Goal: Task Accomplishment & Management: Complete application form

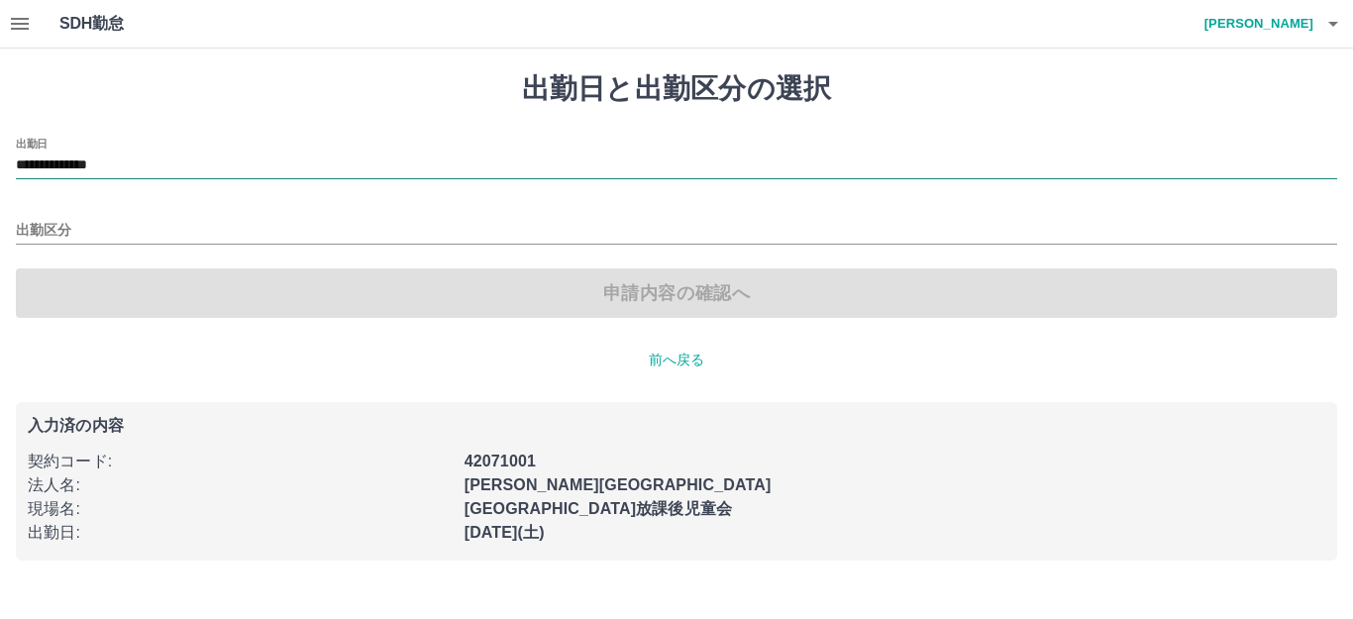
click at [215, 176] on input "**********" at bounding box center [676, 166] width 1321 height 25
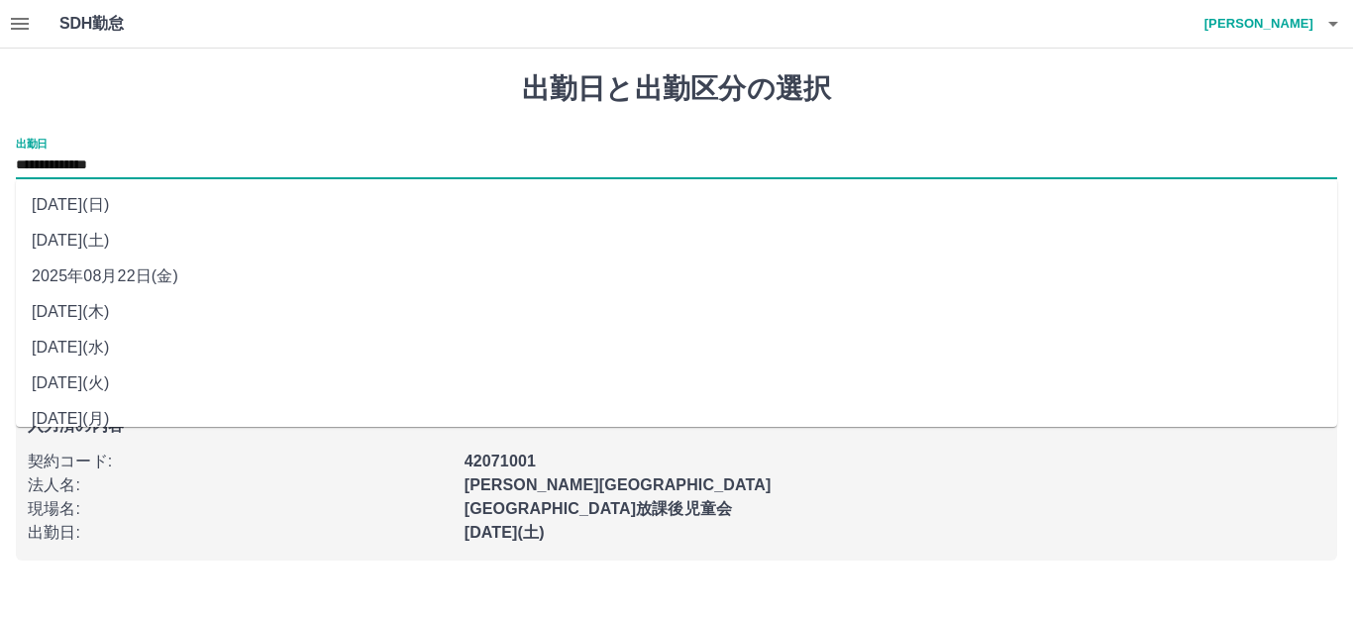
drag, startPoint x: 215, startPoint y: 176, endPoint x: 178, endPoint y: 275, distance: 105.6
click at [178, 275] on li "2025年08月22日(金)" at bounding box center [676, 277] width 1321 height 36
type input "**********"
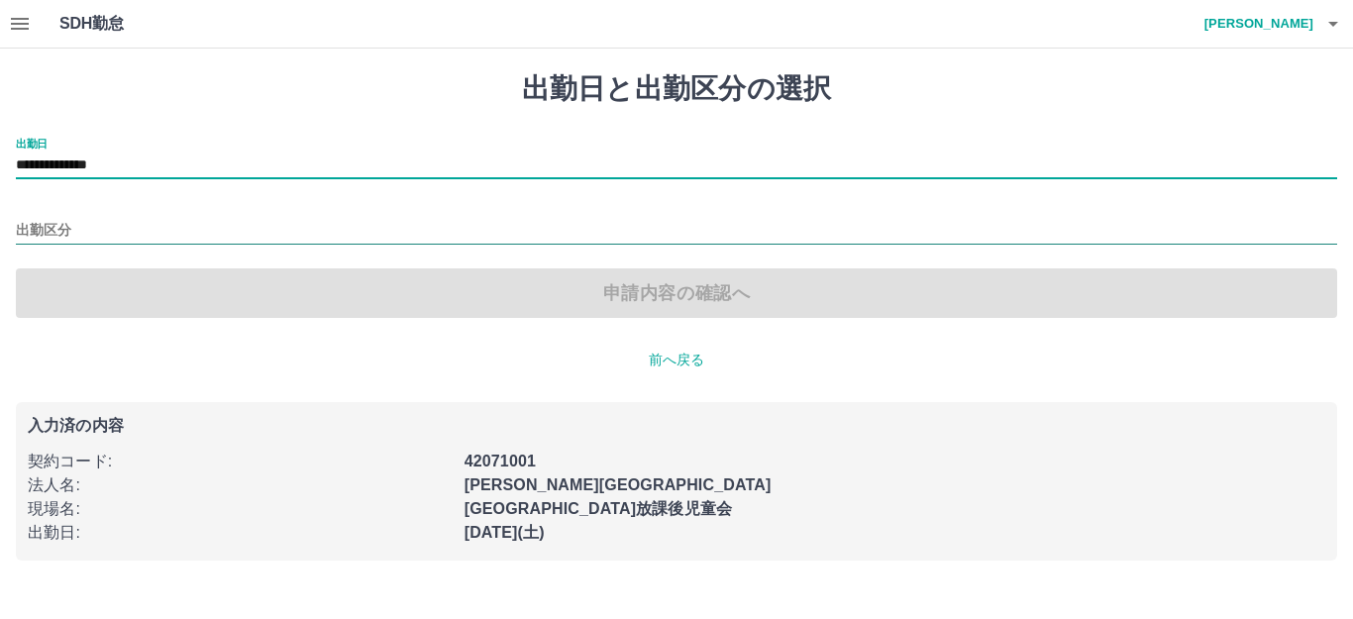
click at [172, 232] on input "出勤区分" at bounding box center [676, 231] width 1321 height 25
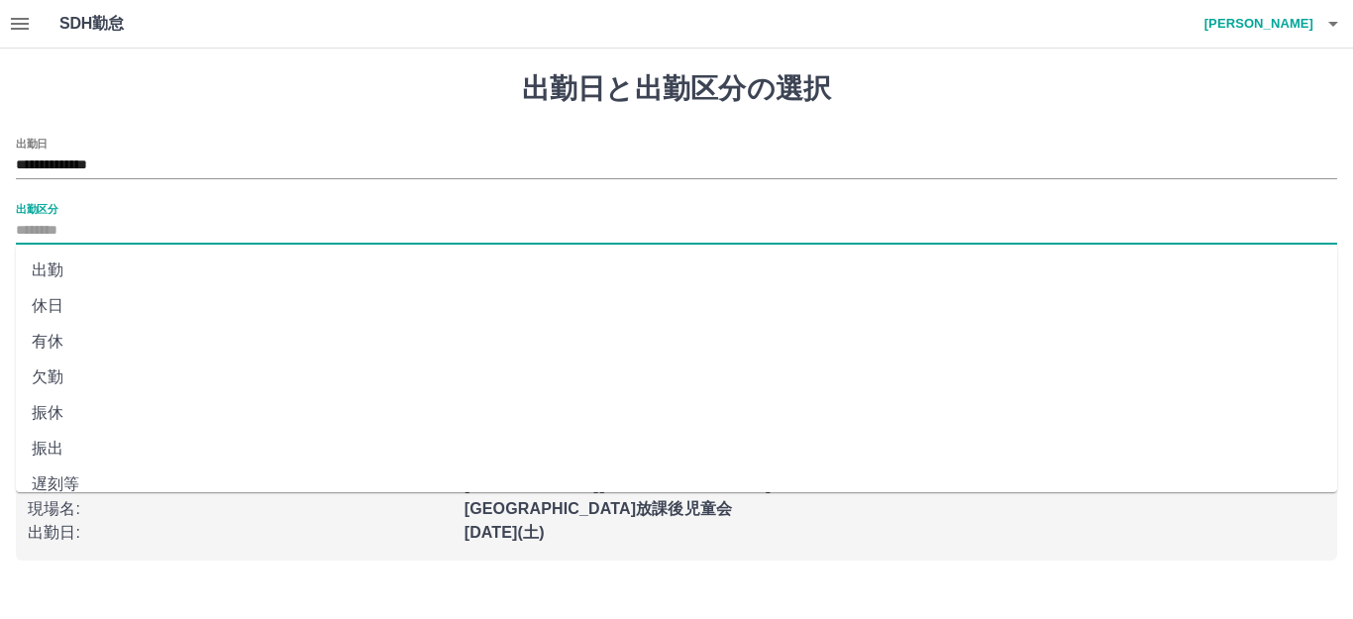
click at [158, 264] on li "出勤" at bounding box center [676, 271] width 1321 height 36
type input "**"
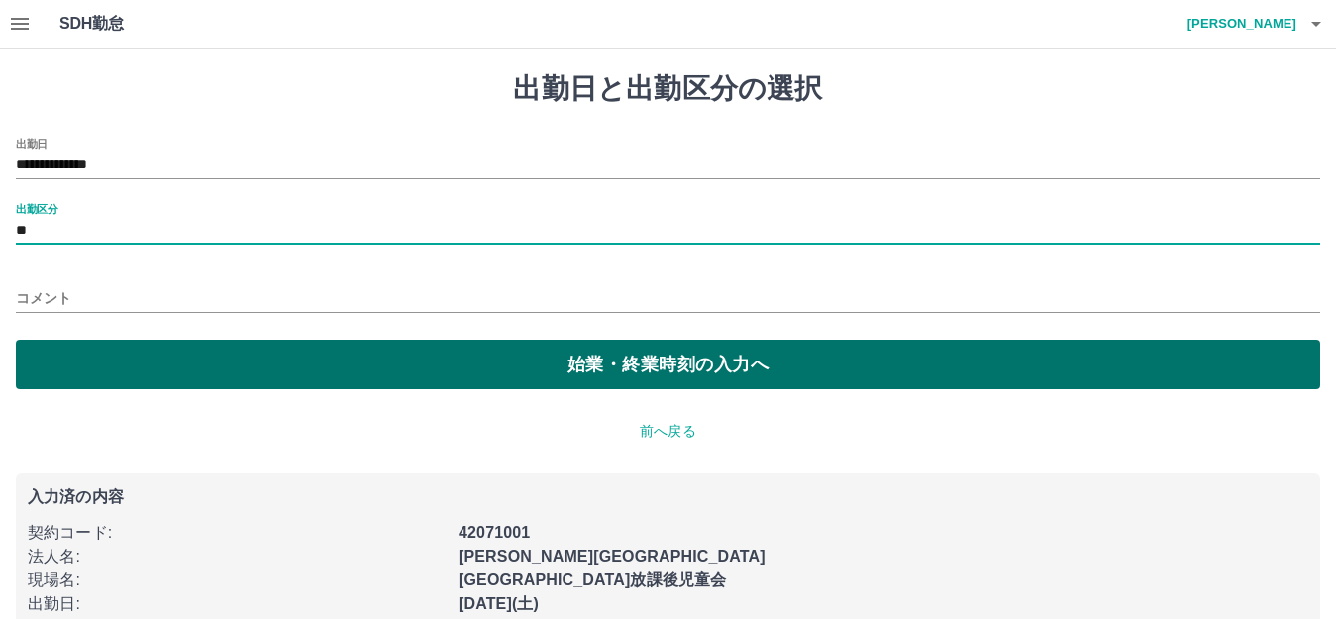
click at [180, 370] on button "始業・終業時刻の入力へ" at bounding box center [668, 365] width 1304 height 50
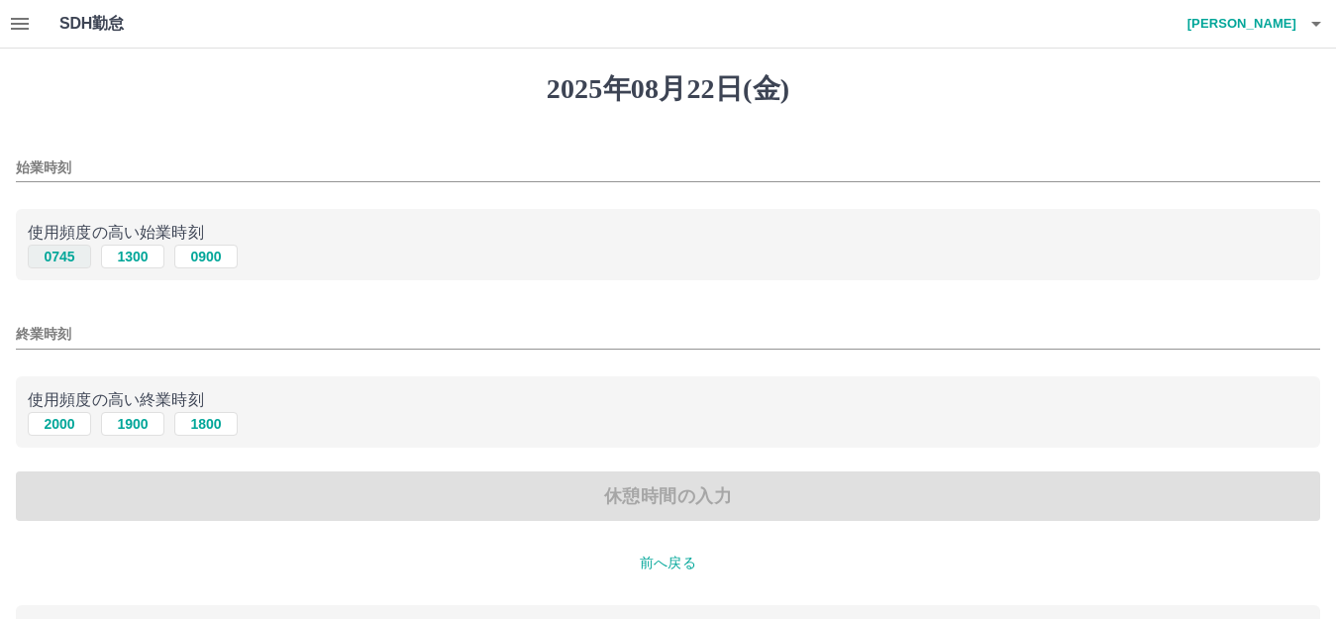
click at [73, 263] on button "0745" at bounding box center [59, 257] width 63 height 24
type input "****"
click at [68, 429] on button "2000" at bounding box center [59, 424] width 63 height 24
type input "****"
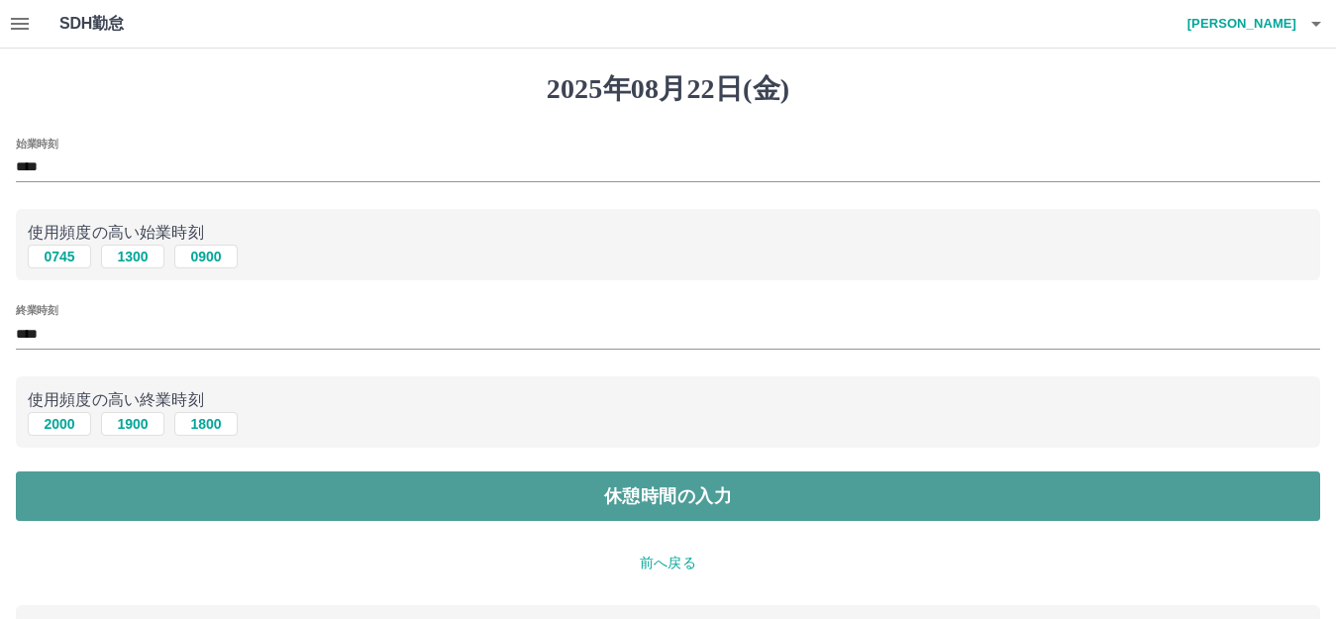
click at [100, 473] on button "休憩時間の入力" at bounding box center [668, 496] width 1304 height 50
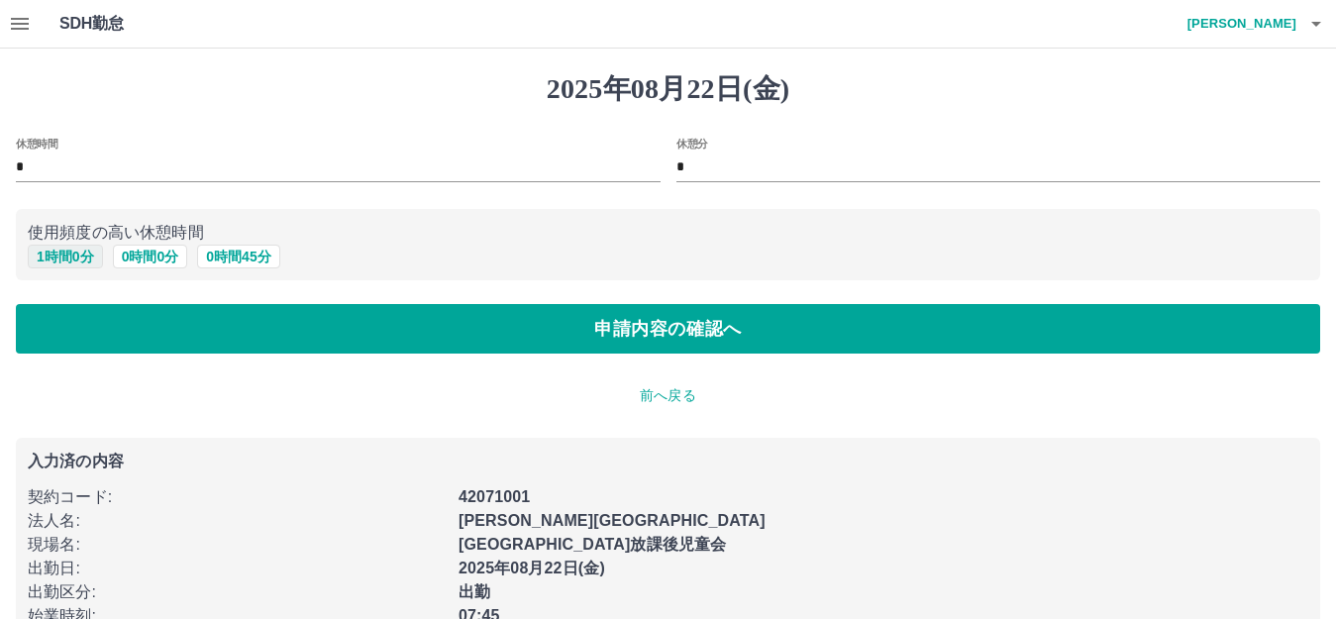
click at [87, 259] on button "1 時間 0 分" at bounding box center [65, 257] width 75 height 24
type input "*"
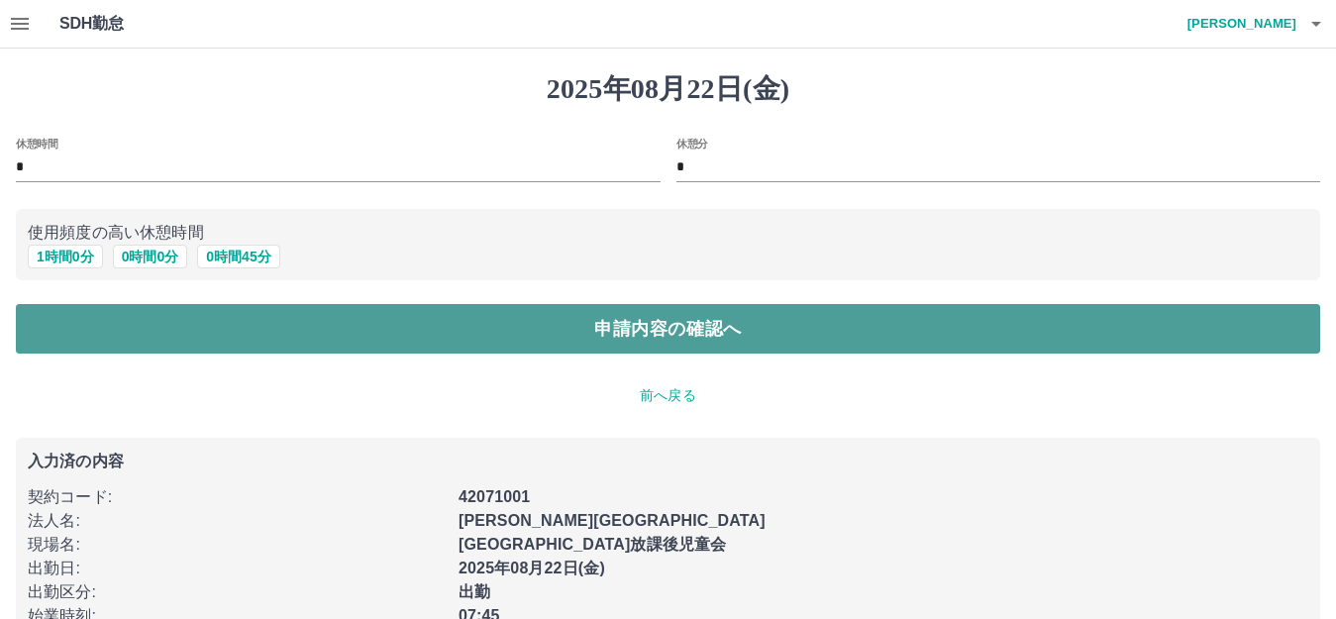
click at [122, 328] on button "申請内容の確認へ" at bounding box center [668, 329] width 1304 height 50
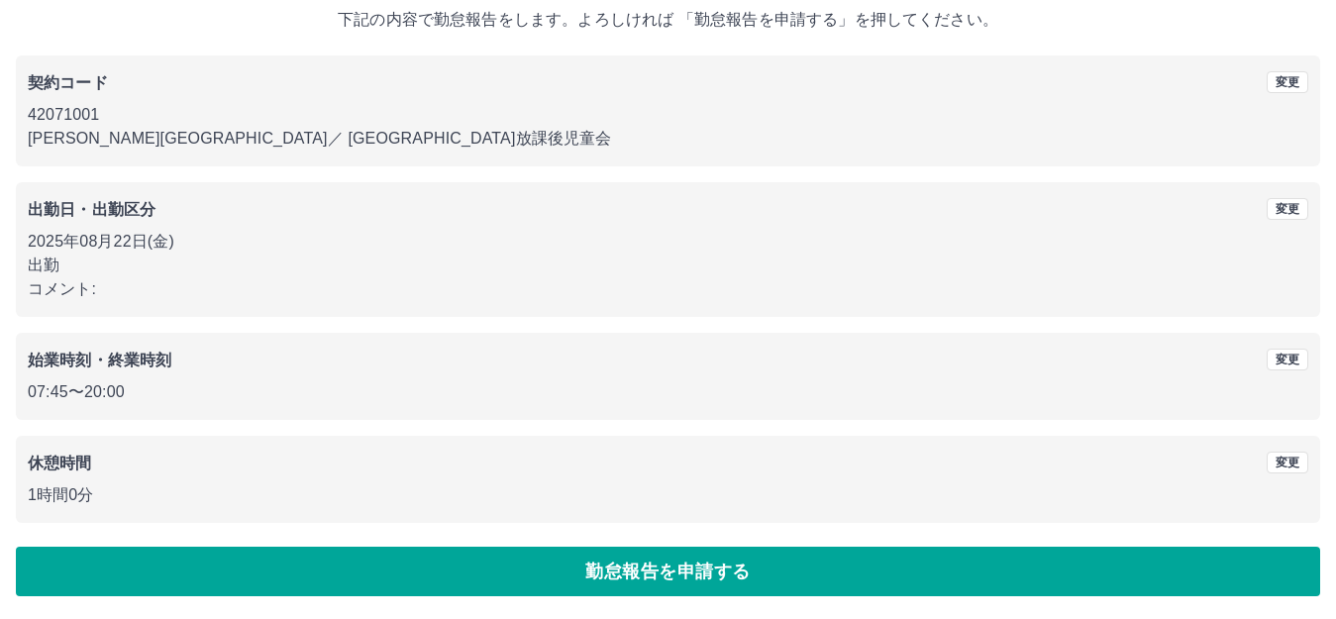
scroll to position [123, 0]
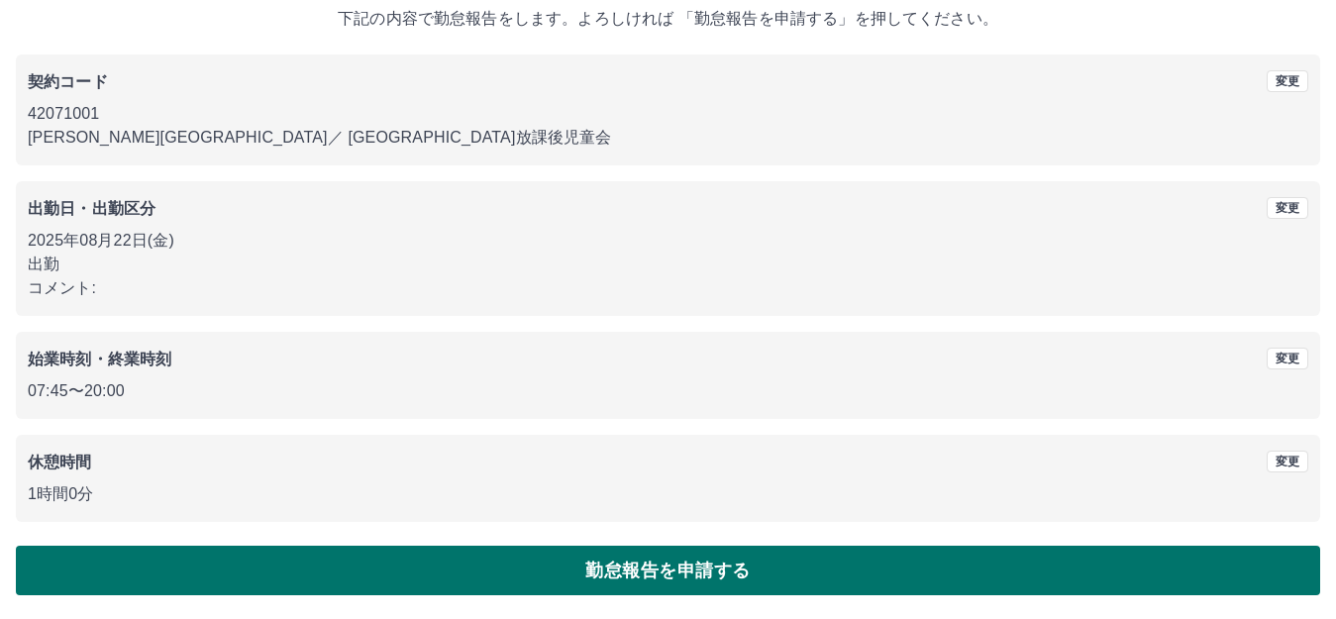
click at [261, 579] on button "勤怠報告を申請する" at bounding box center [668, 571] width 1304 height 50
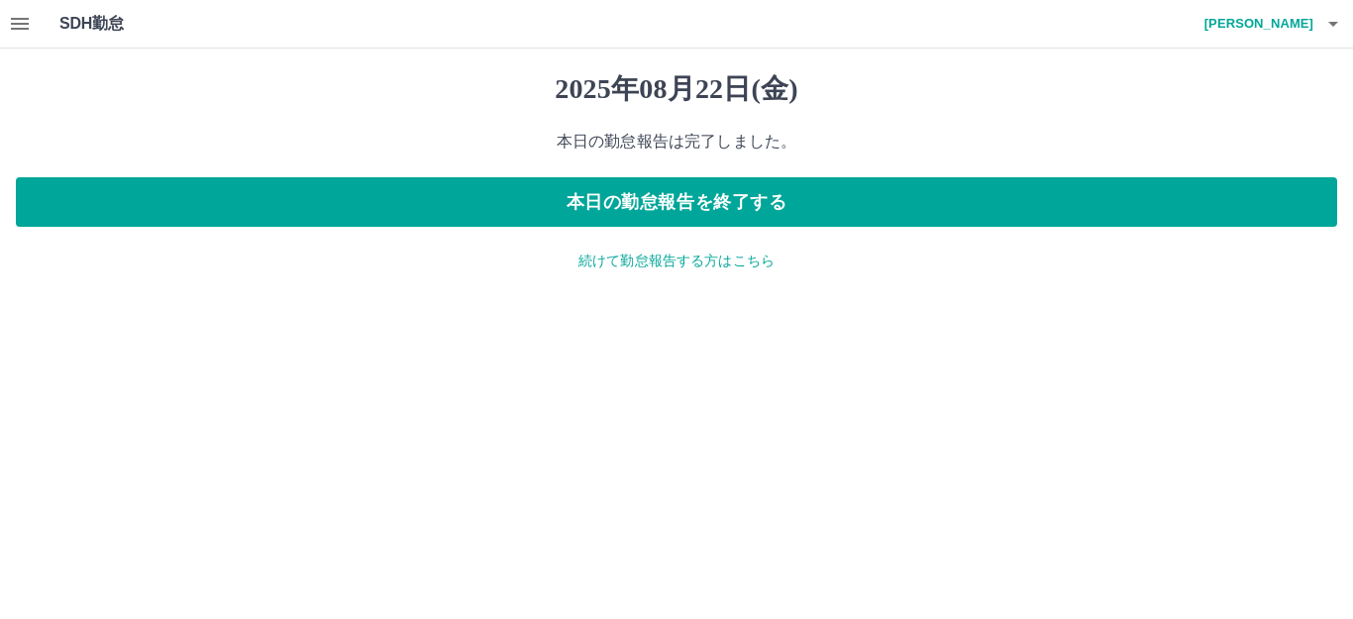
click at [673, 266] on p "続けて勤怠報告する方はこちら" at bounding box center [676, 261] width 1321 height 21
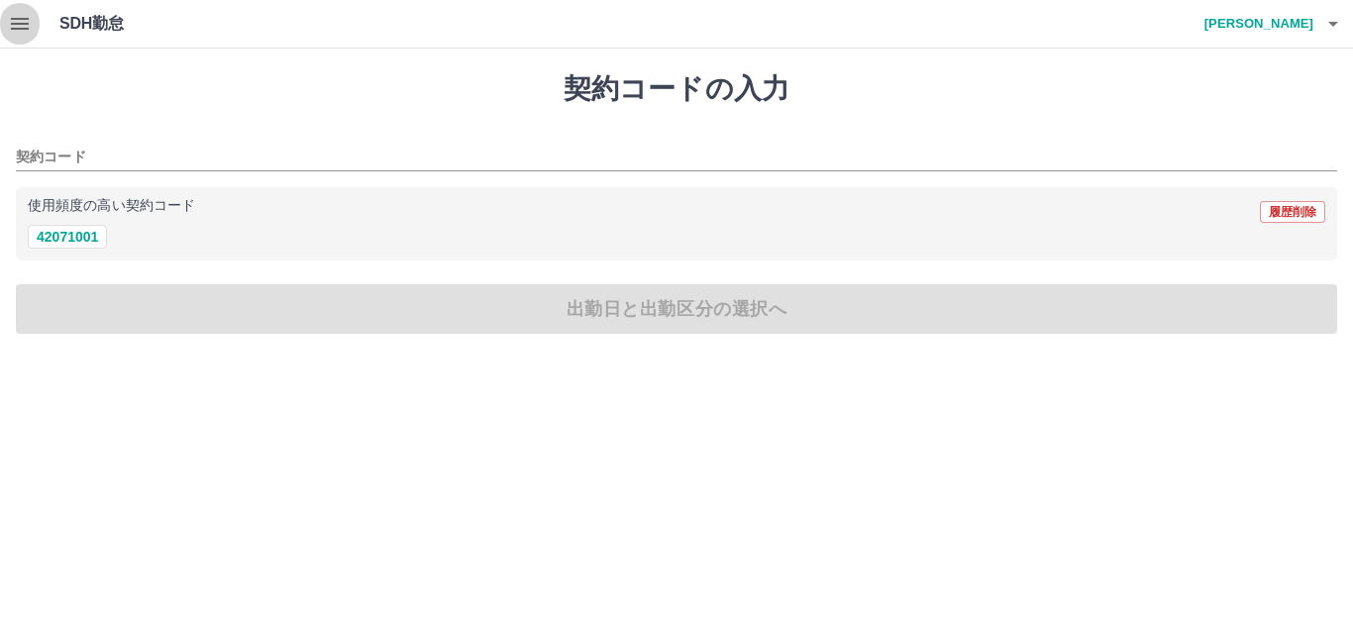
click at [20, 27] on icon "button" at bounding box center [20, 24] width 24 height 24
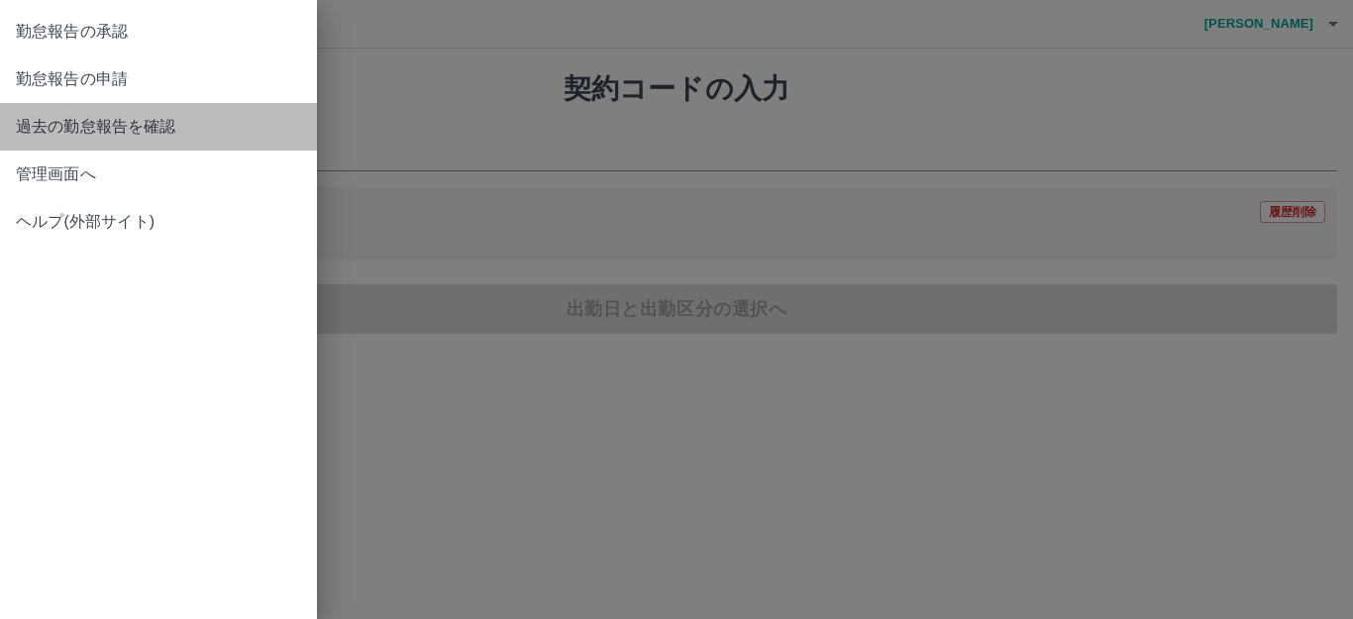
click at [141, 129] on span "過去の勤怠報告を確認" at bounding box center [158, 127] width 285 height 24
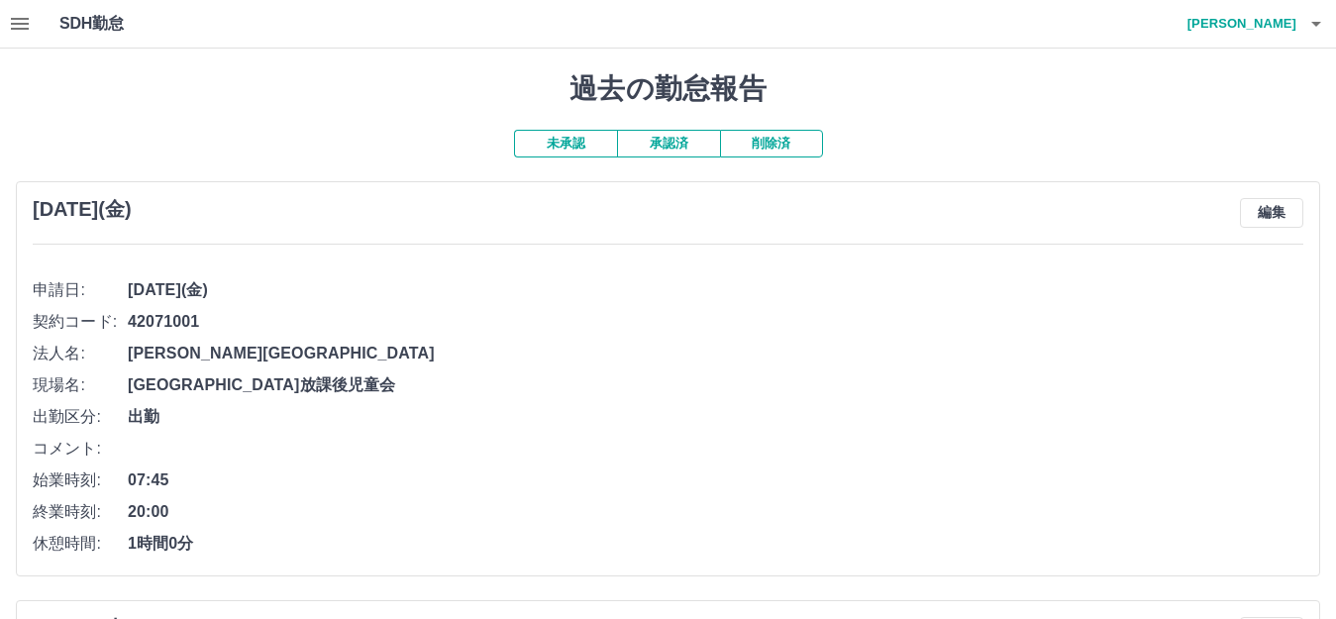
click at [19, 13] on icon "button" at bounding box center [20, 24] width 24 height 24
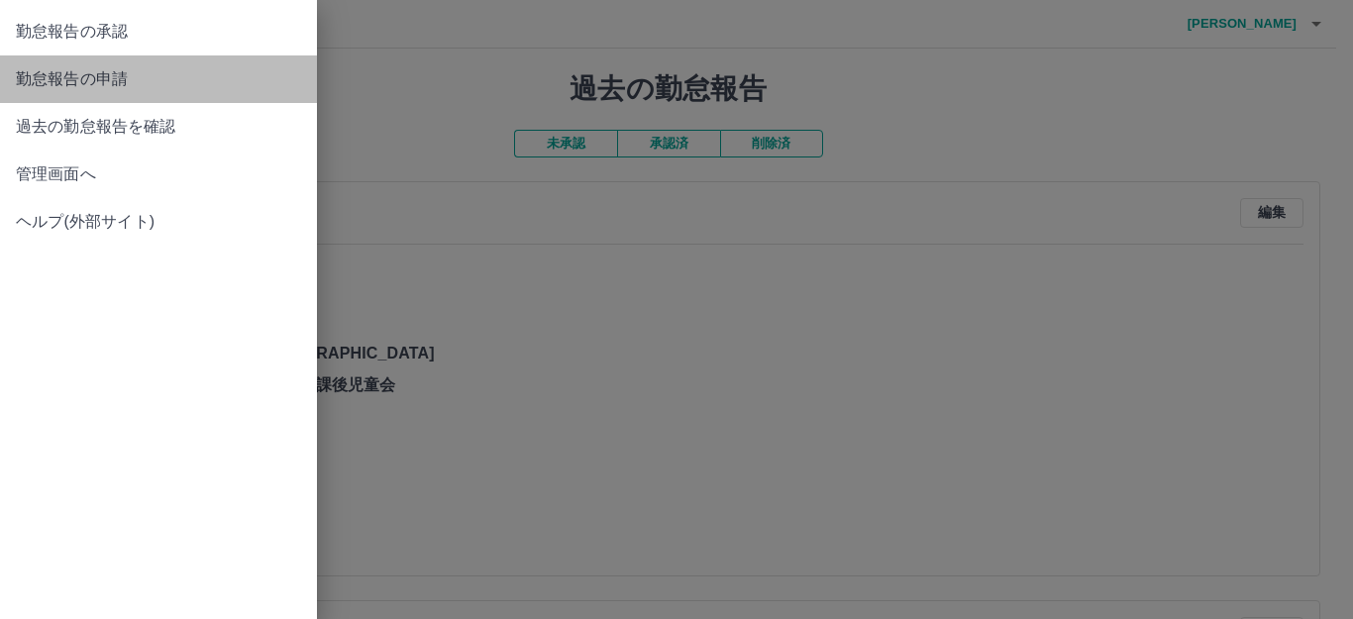
click at [114, 84] on span "勤怠報告の申請" at bounding box center [158, 79] width 285 height 24
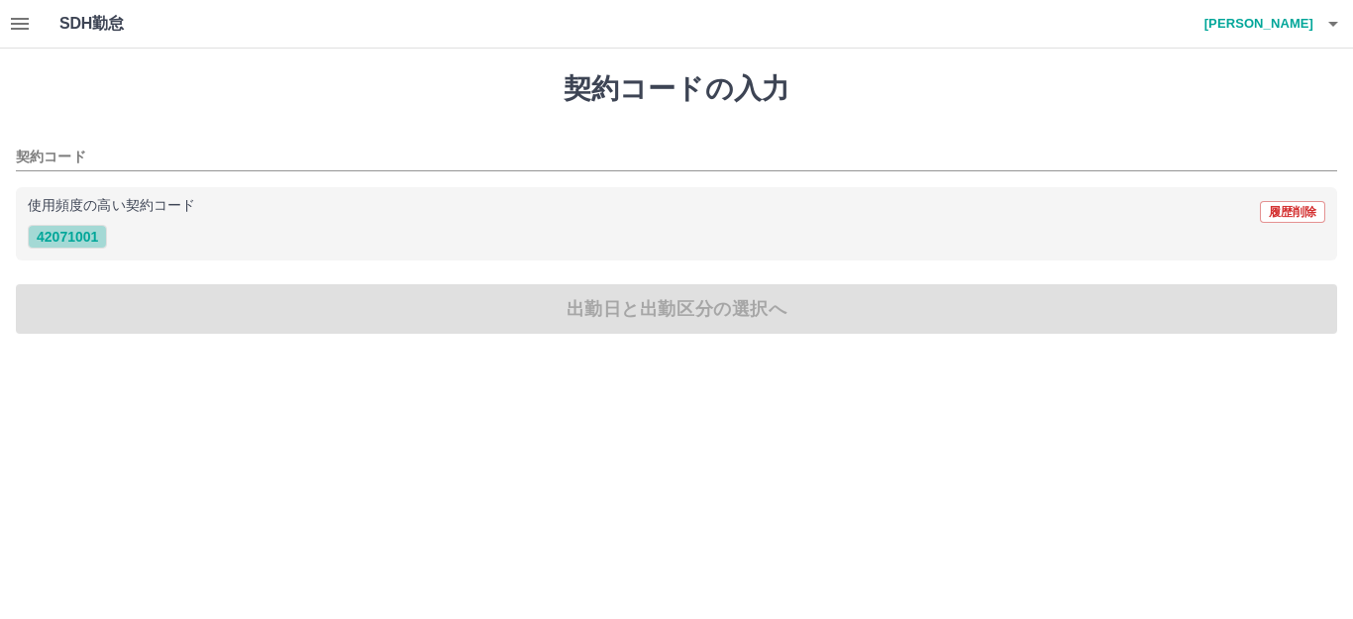
click at [60, 241] on button "42071001" at bounding box center [67, 237] width 79 height 24
type input "********"
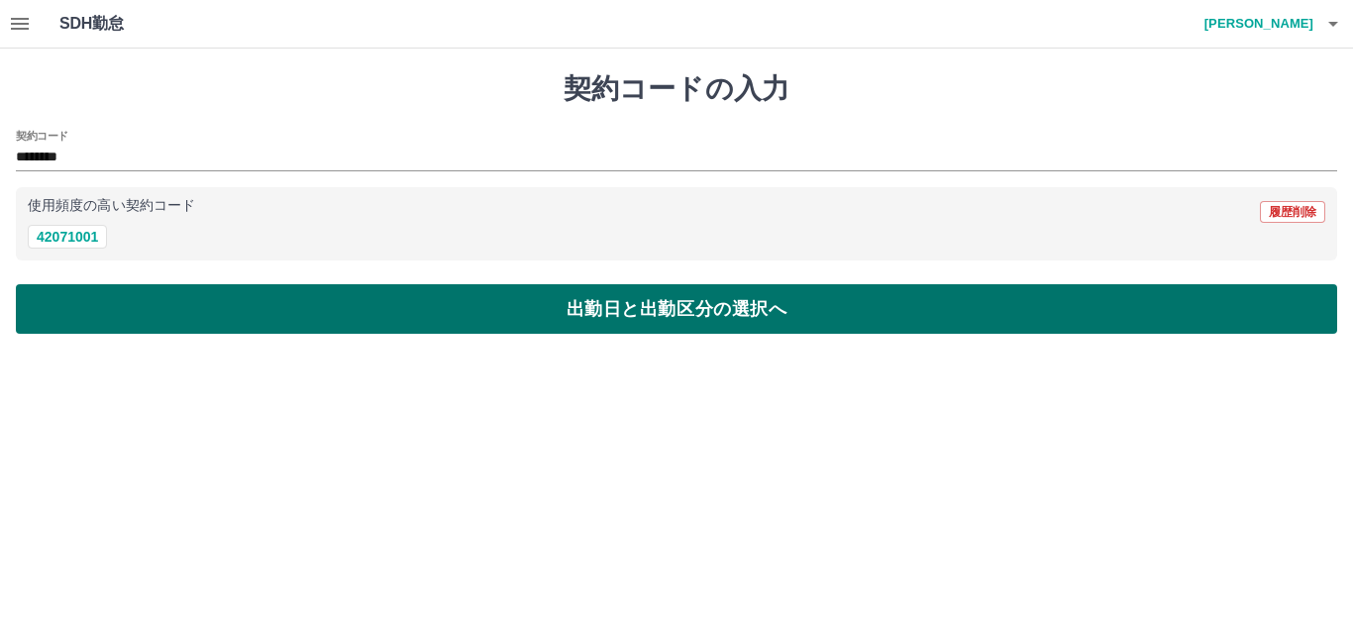
click at [80, 310] on button "出勤日と出勤区分の選択へ" at bounding box center [676, 309] width 1321 height 50
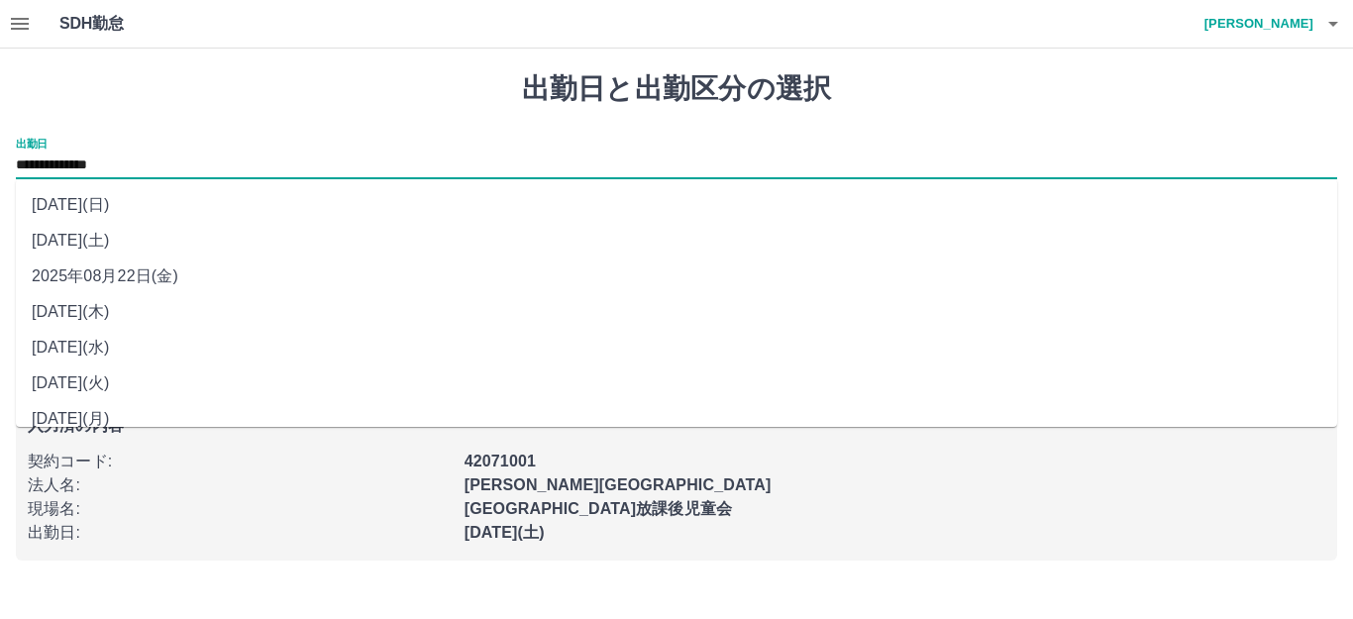
click at [157, 173] on input "**********" at bounding box center [676, 166] width 1321 height 25
drag, startPoint x: 157, startPoint y: 173, endPoint x: 161, endPoint y: 322, distance: 148.6
click at [161, 322] on li "[DATE](木)" at bounding box center [676, 312] width 1321 height 36
type input "**********"
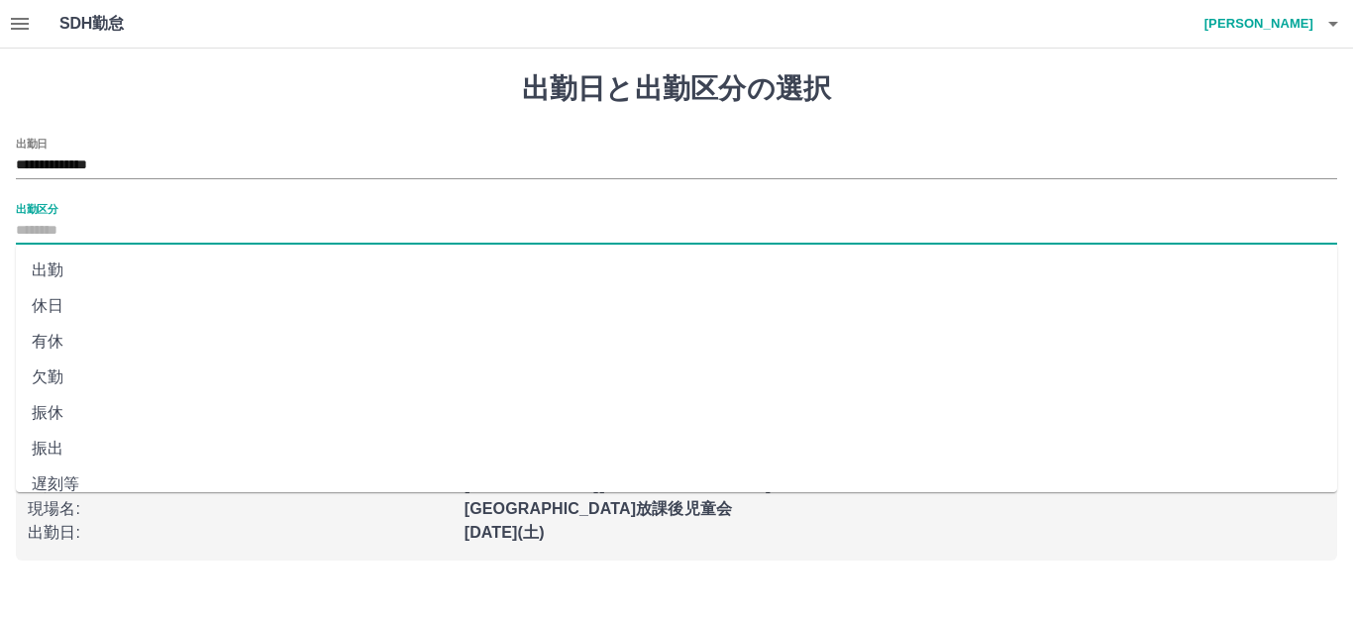
click at [139, 223] on input "出勤区分" at bounding box center [676, 231] width 1321 height 25
click at [102, 264] on li "出勤" at bounding box center [676, 271] width 1321 height 36
type input "**"
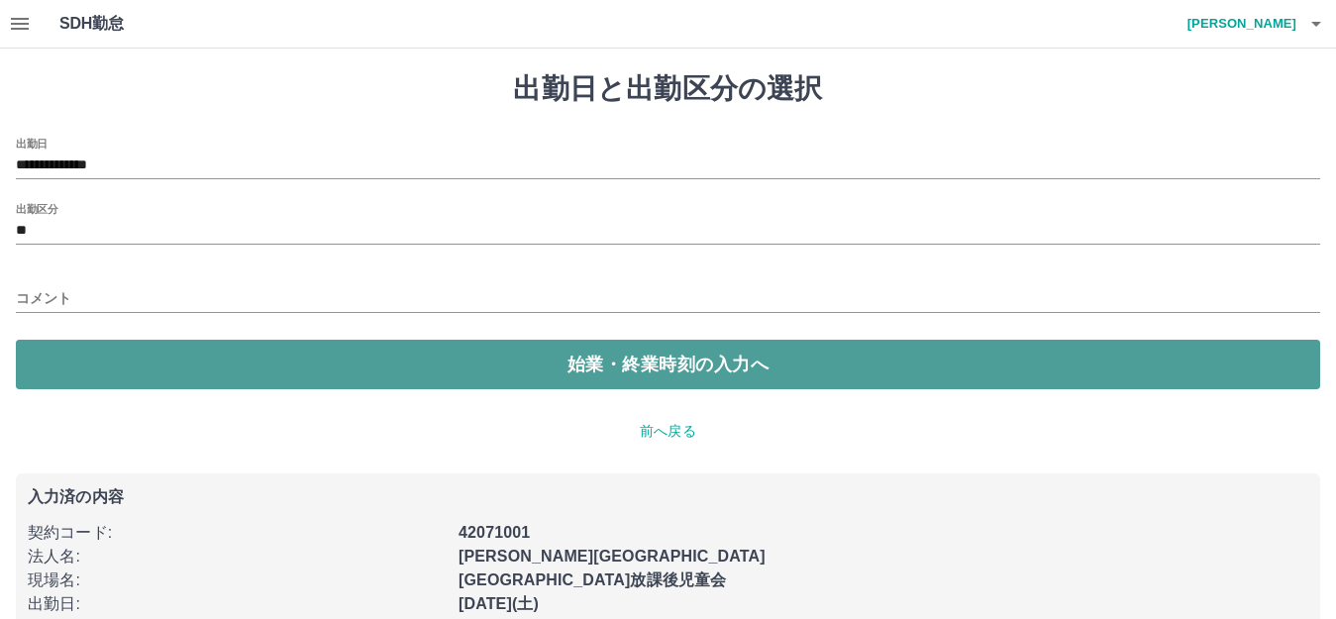
click at [121, 350] on button "始業・終業時刻の入力へ" at bounding box center [668, 365] width 1304 height 50
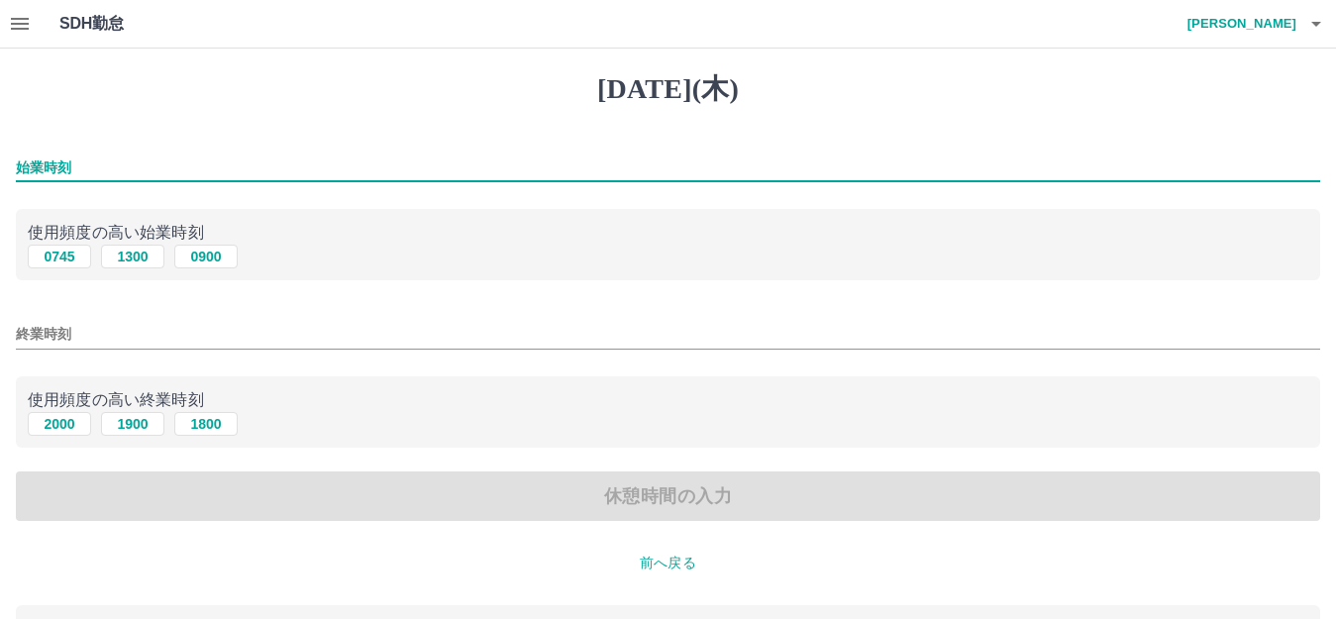
click at [121, 167] on input "始業時刻" at bounding box center [668, 168] width 1304 height 29
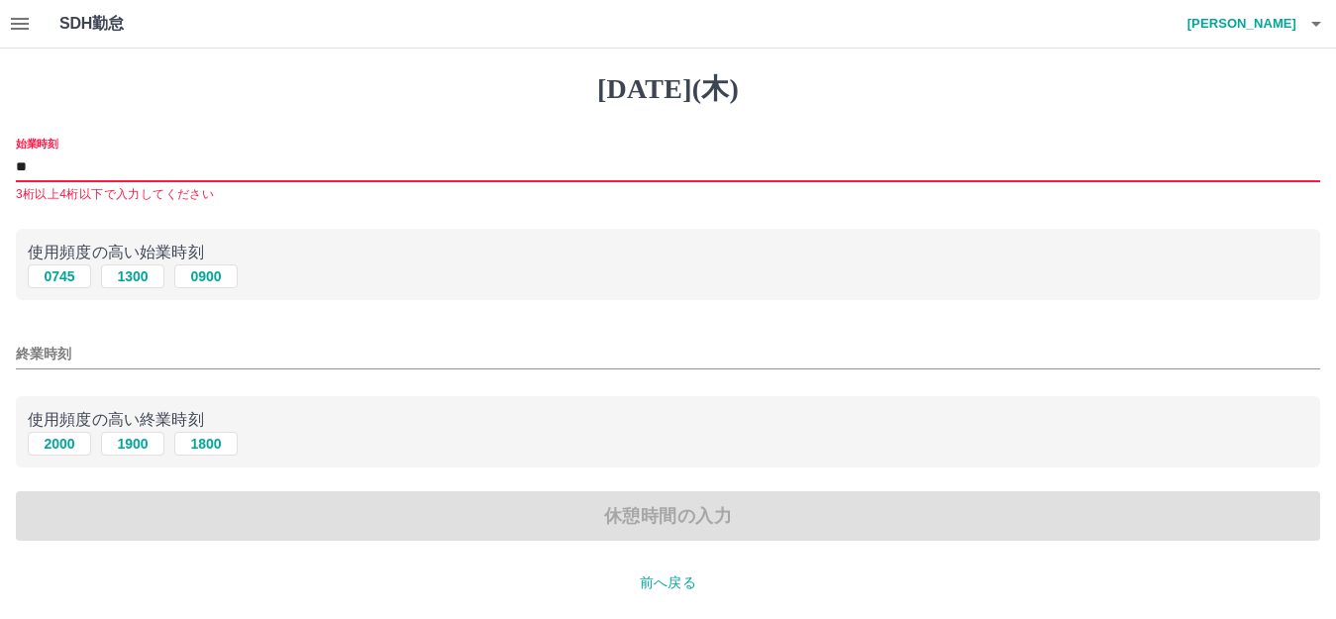
type input "*"
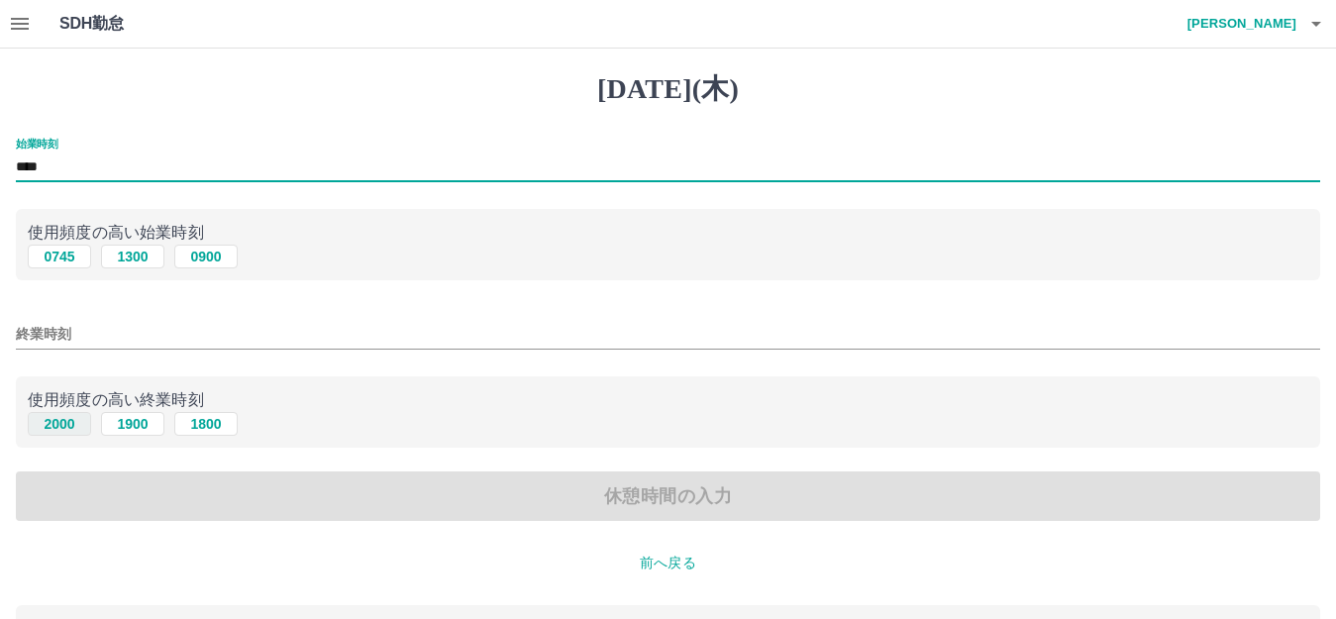
type input "****"
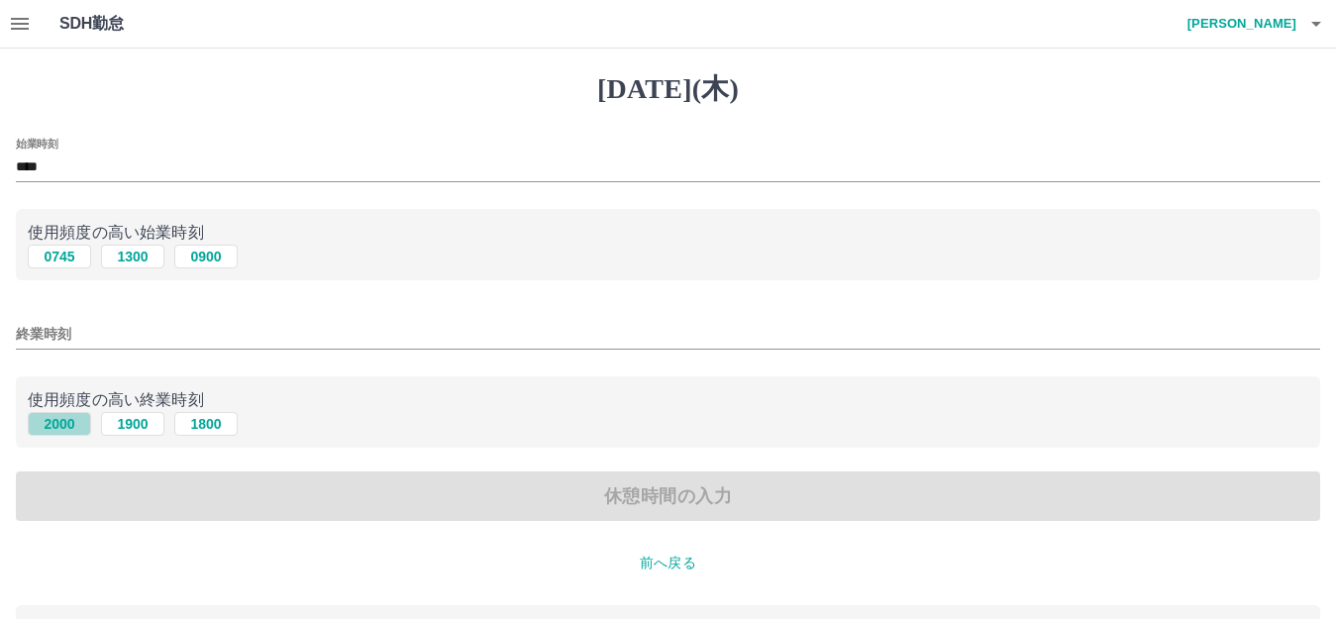
click at [75, 431] on button "2000" at bounding box center [59, 424] width 63 height 24
type input "****"
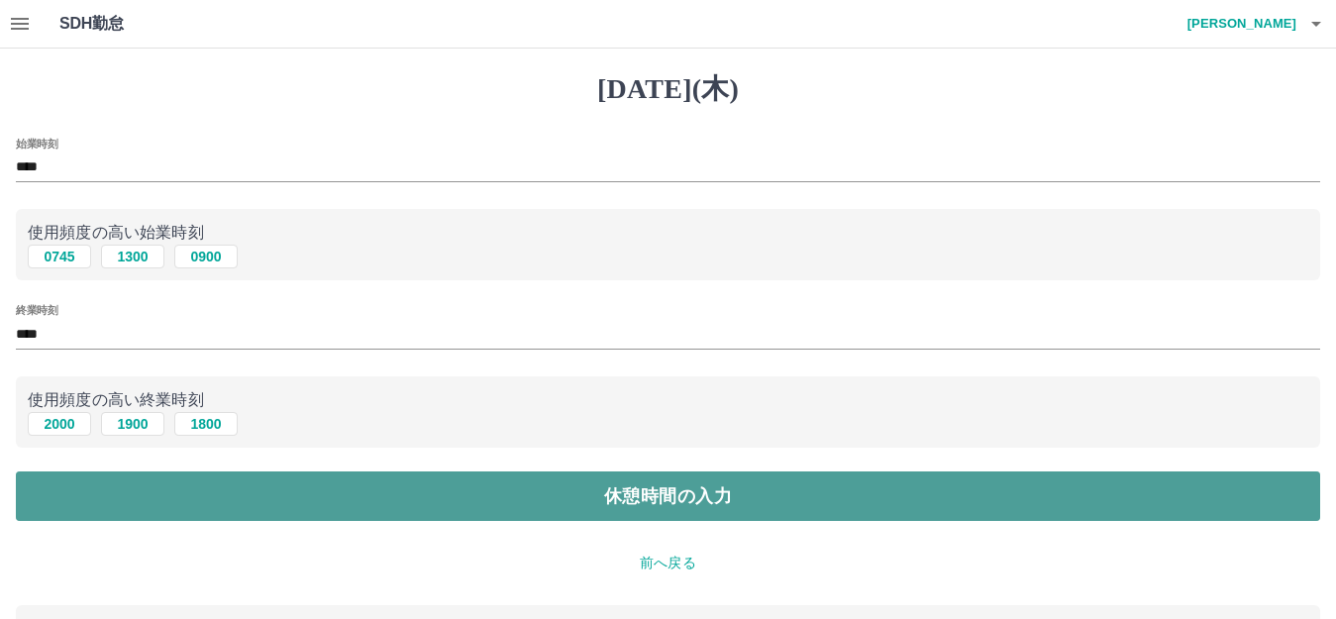
click at [120, 493] on button "休憩時間の入力" at bounding box center [668, 496] width 1304 height 50
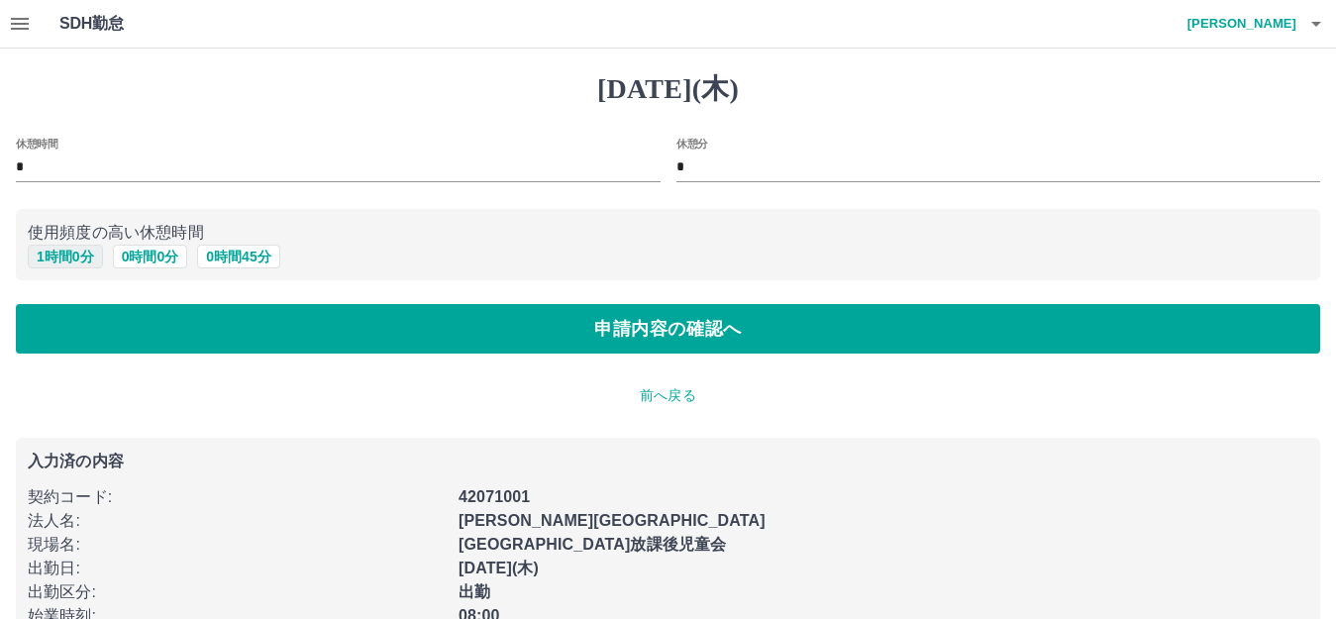
click at [57, 259] on button "1 時間 0 分" at bounding box center [65, 257] width 75 height 24
type input "*"
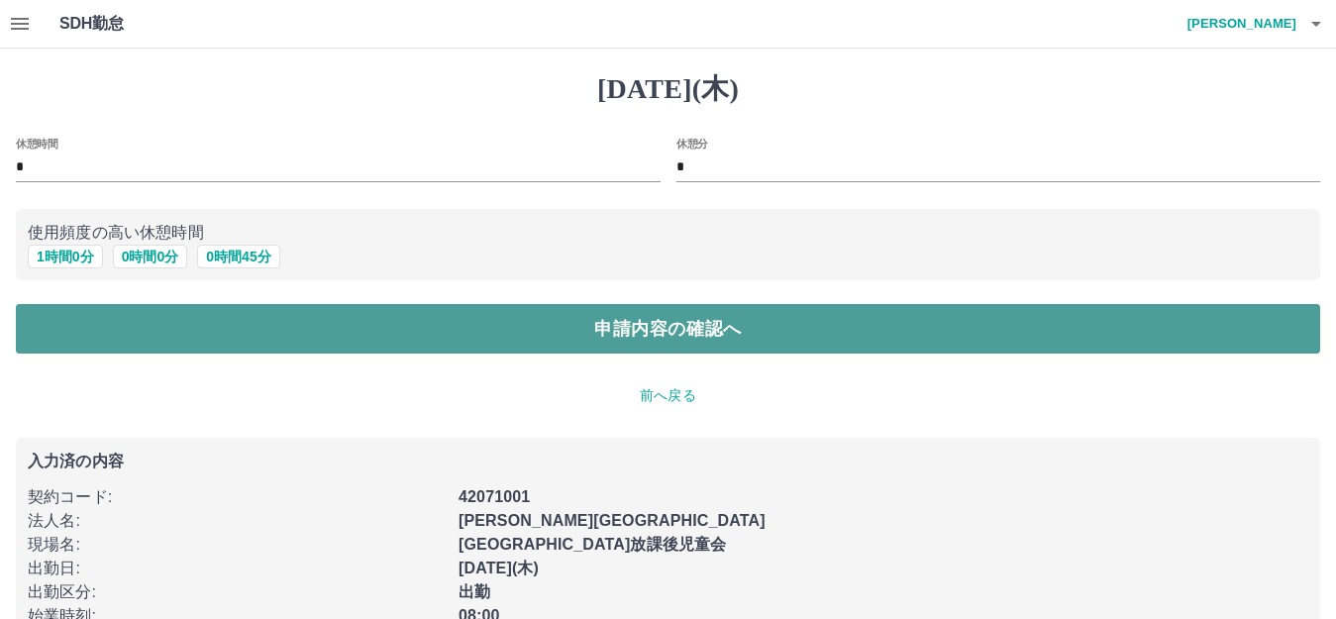
click at [104, 310] on button "申請内容の確認へ" at bounding box center [668, 329] width 1304 height 50
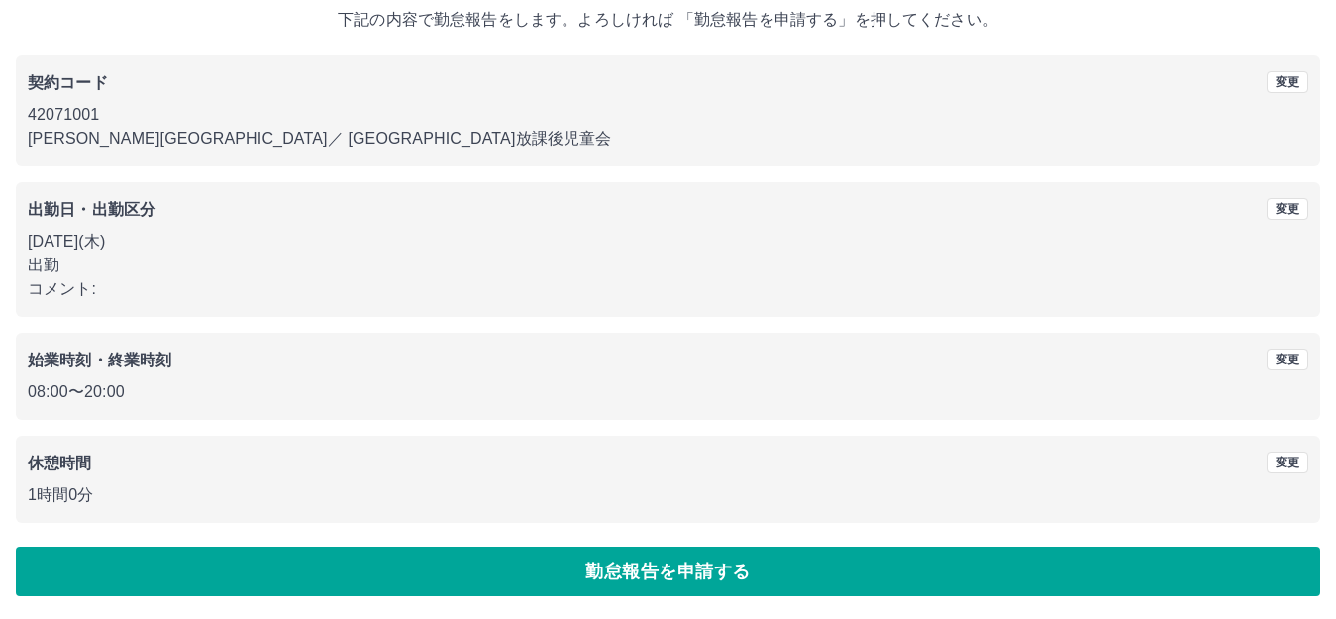
scroll to position [123, 0]
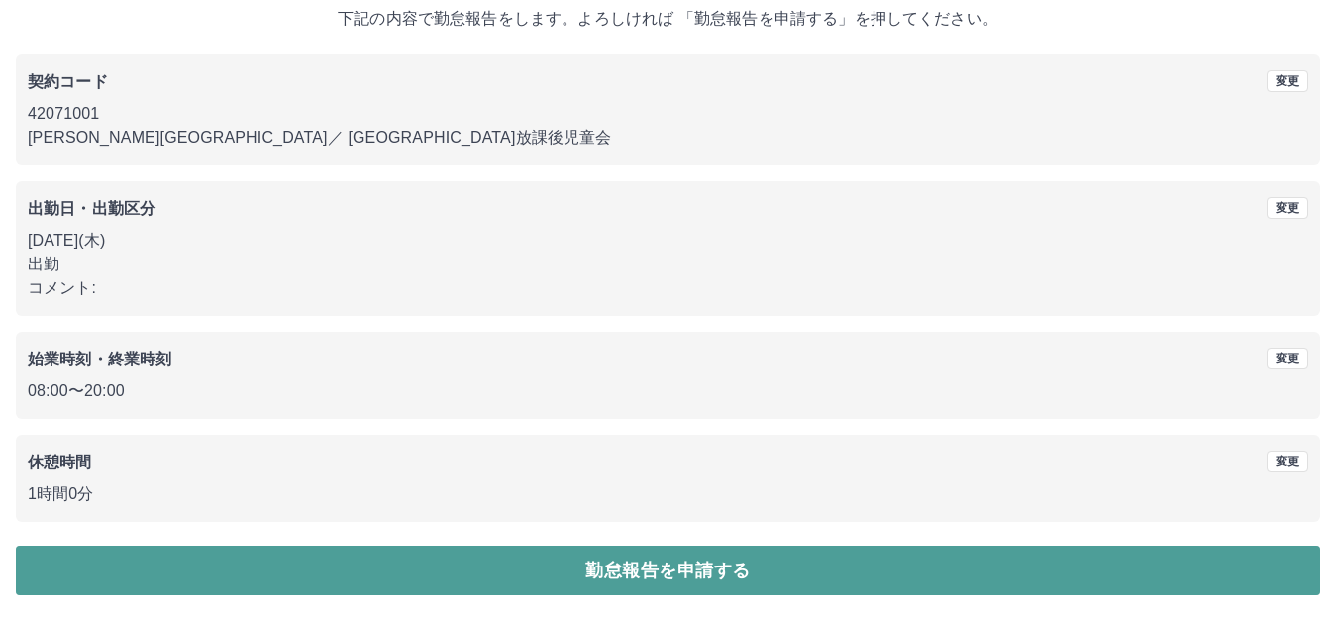
click at [630, 579] on button "勤怠報告を申請する" at bounding box center [668, 571] width 1304 height 50
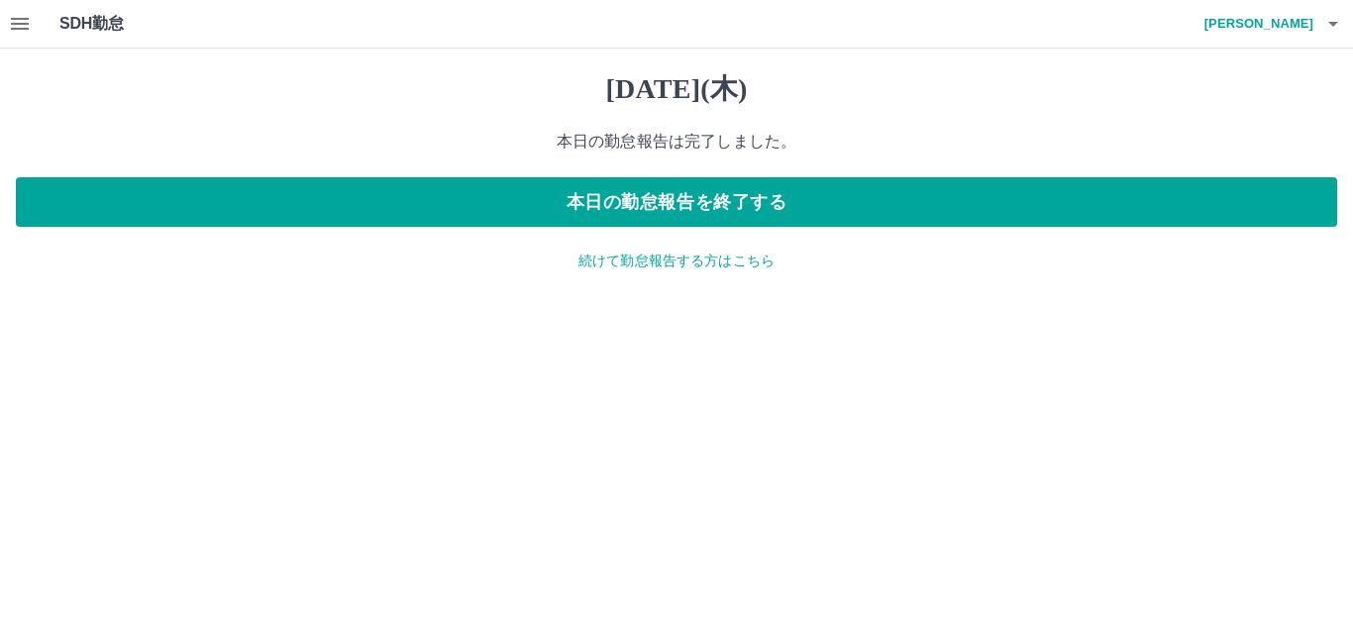
click at [715, 259] on p "続けて勤怠報告する方はこちら" at bounding box center [676, 261] width 1321 height 21
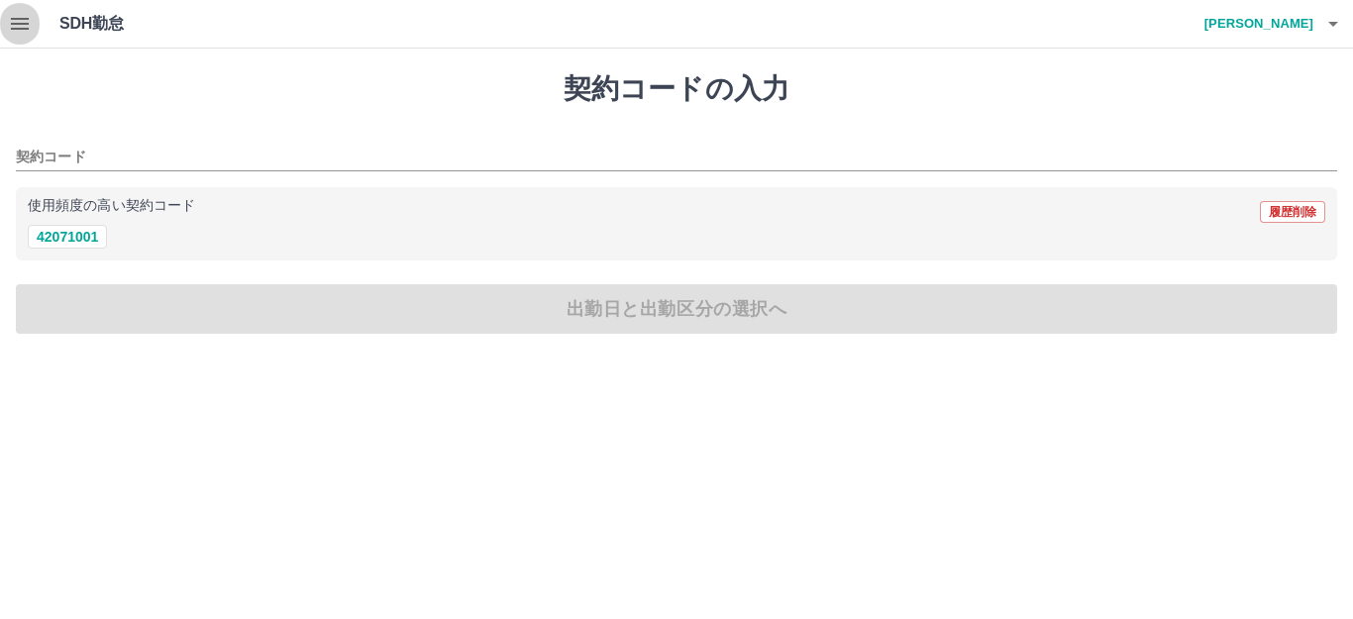
click at [26, 24] on icon "button" at bounding box center [20, 24] width 18 height 12
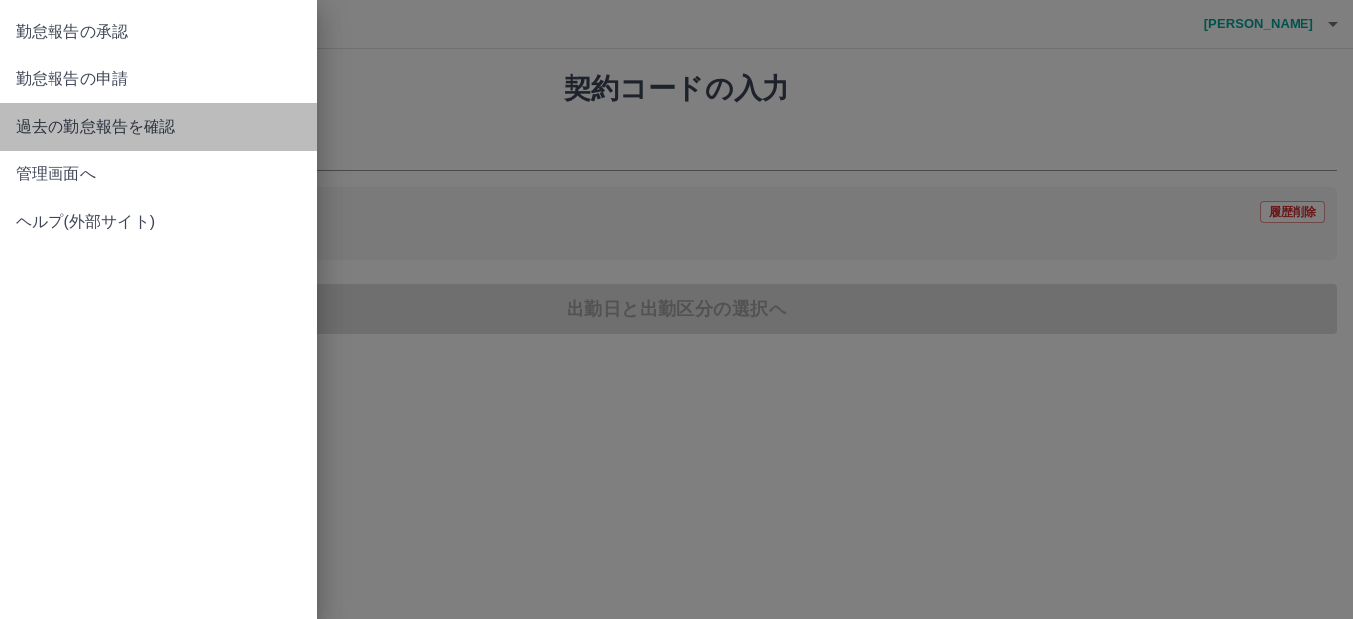
click at [178, 132] on span "過去の勤怠報告を確認" at bounding box center [158, 127] width 285 height 24
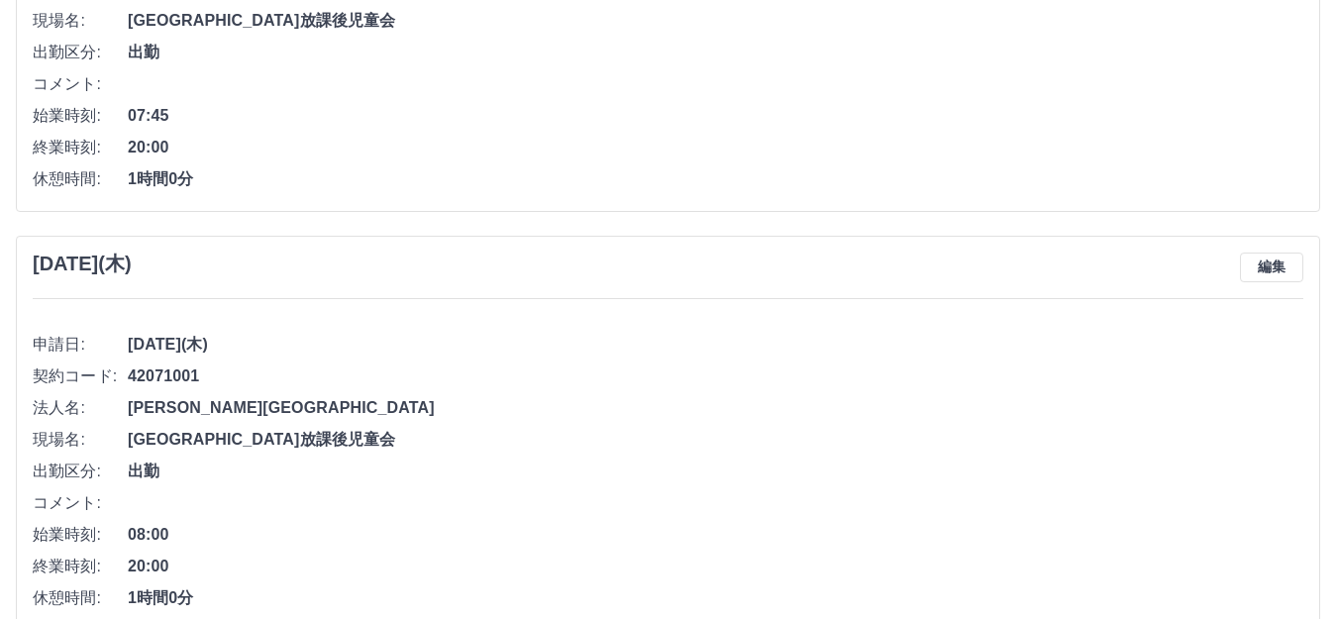
scroll to position [371, 0]
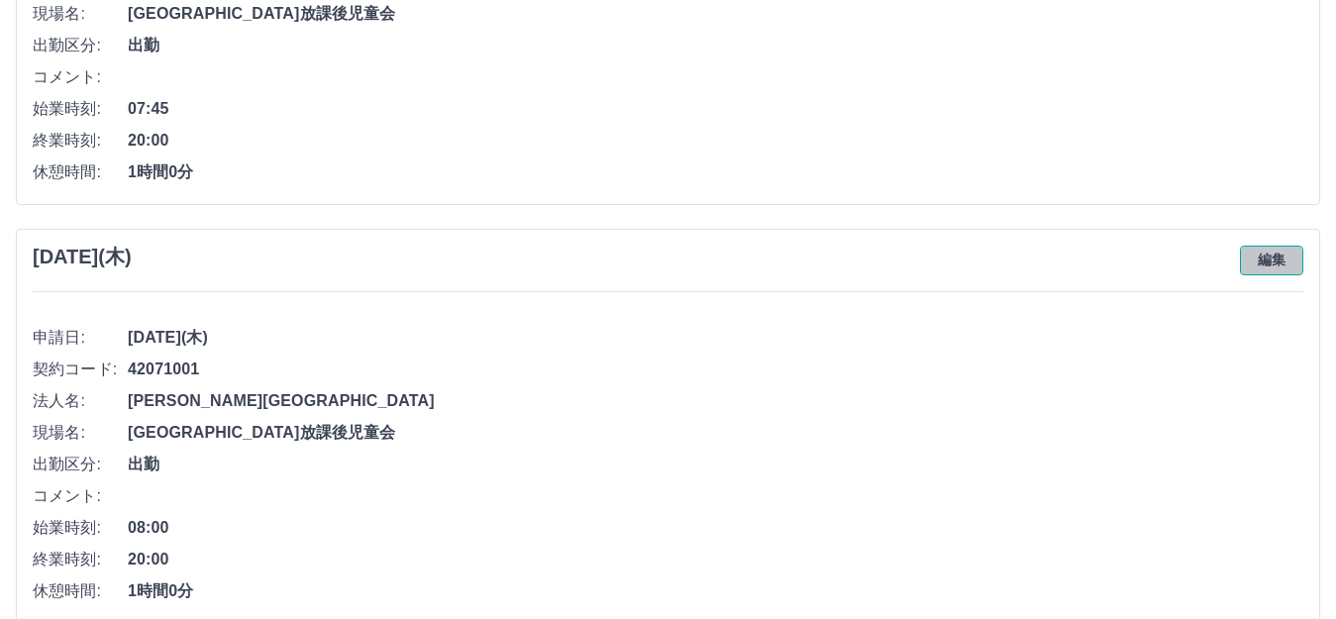
click at [1269, 270] on button "編集" at bounding box center [1271, 261] width 63 height 30
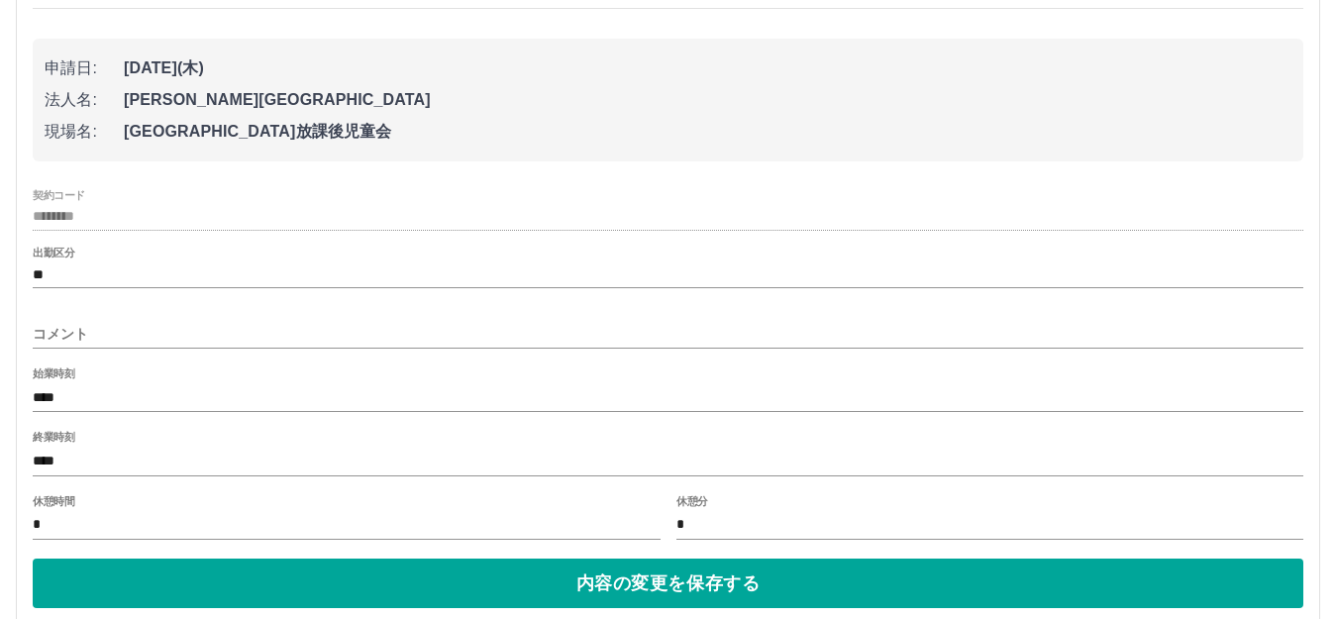
scroll to position [650, 0]
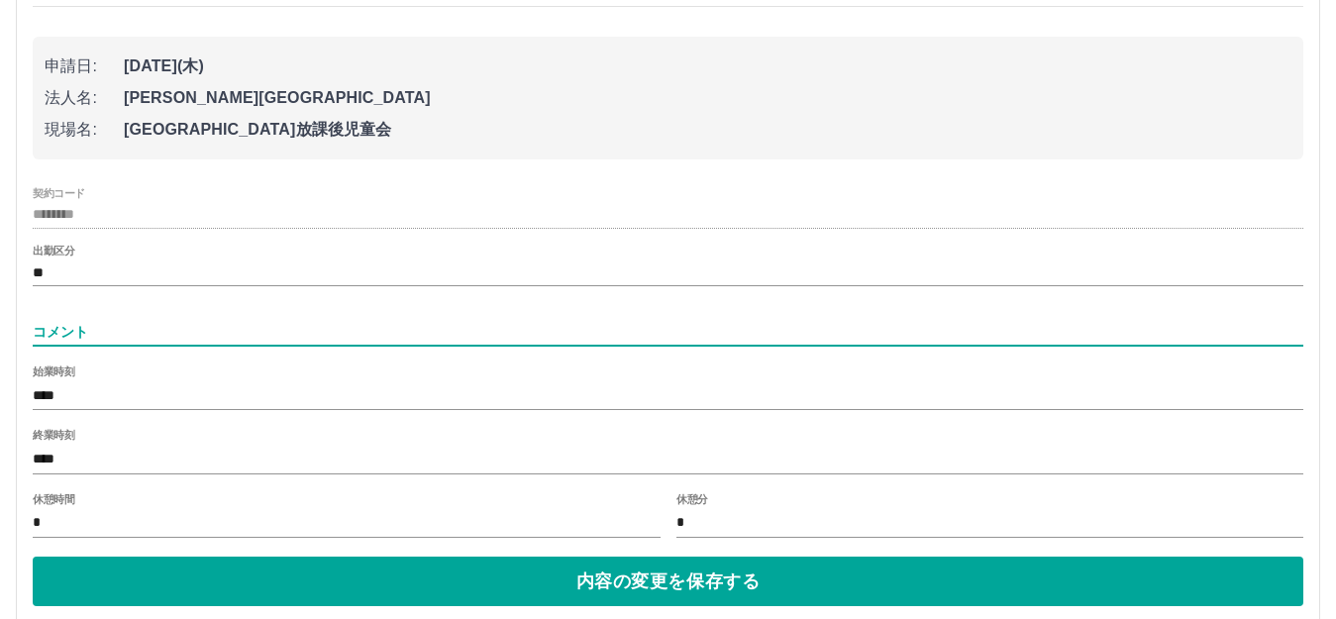
click at [211, 336] on input "コメント" at bounding box center [668, 332] width 1271 height 29
type input "*"
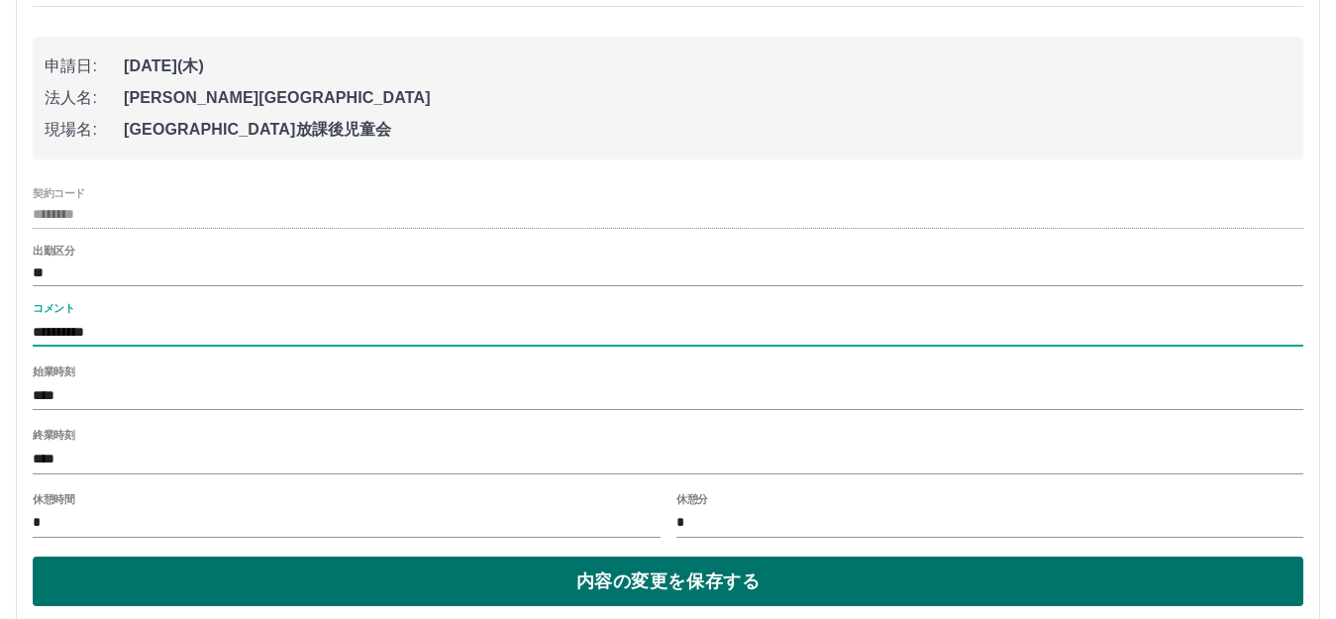
type input "**********"
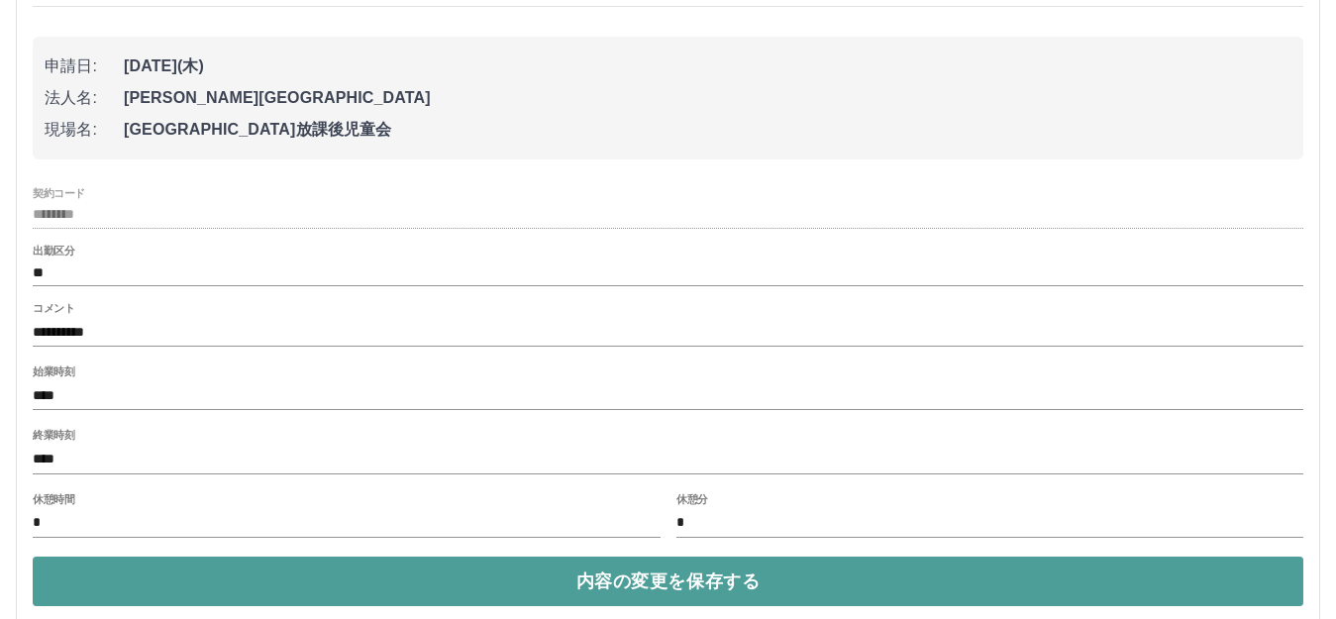
click at [421, 570] on button "内容の変更を保存する" at bounding box center [668, 582] width 1271 height 50
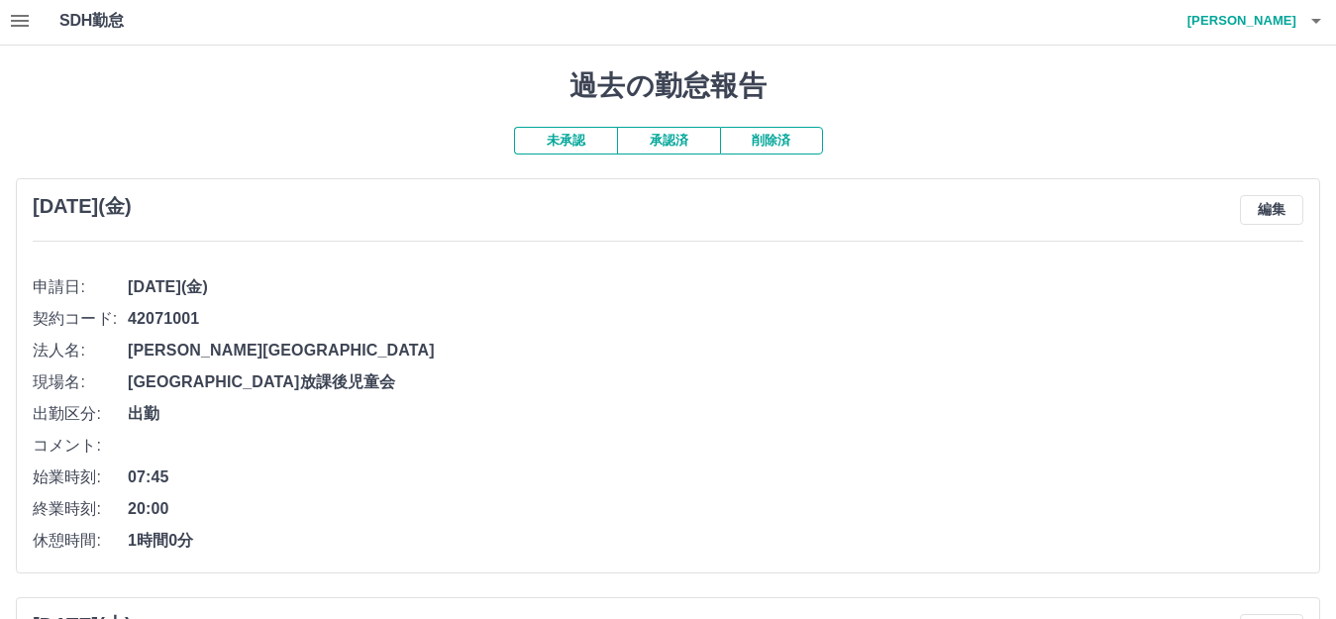
scroll to position [0, 0]
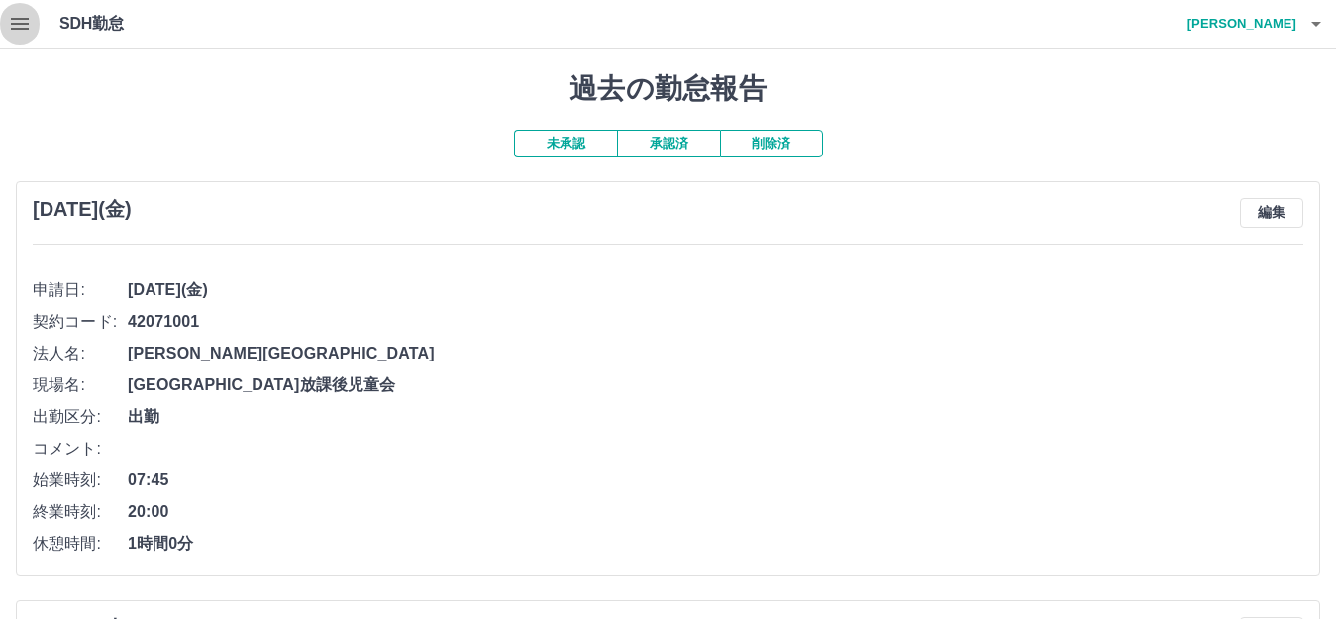
click at [25, 19] on icon "button" at bounding box center [20, 24] width 18 height 12
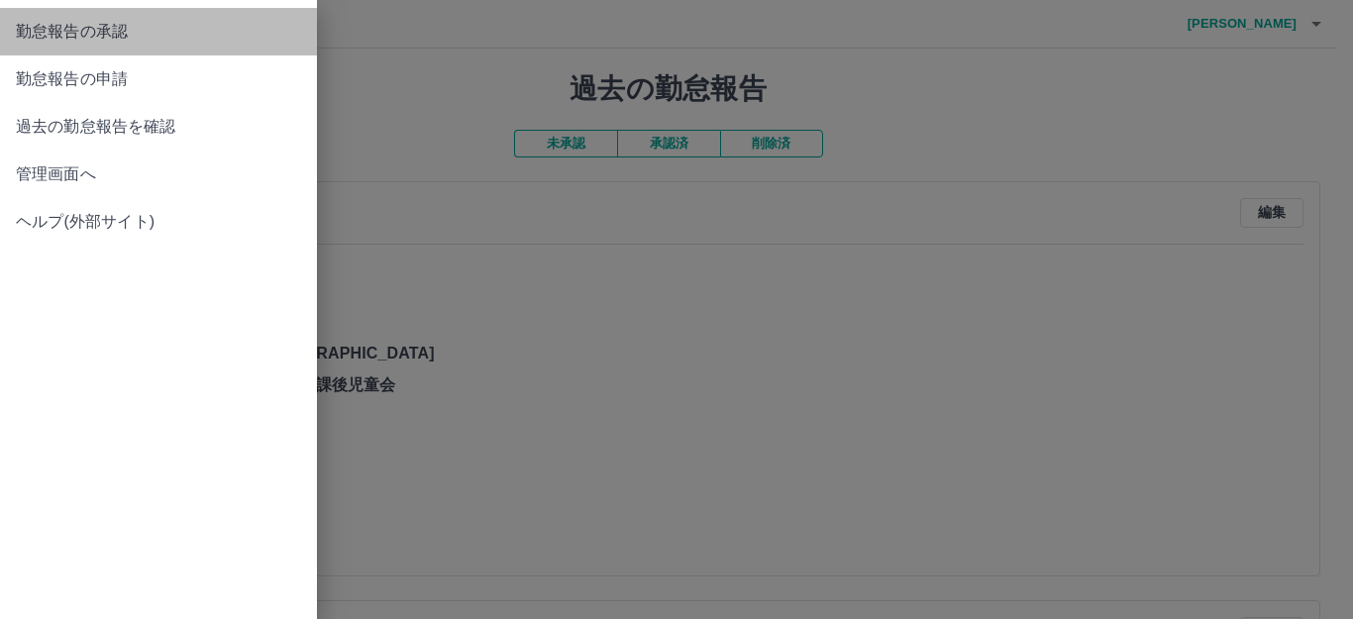
click at [177, 30] on span "勤怠報告の承認" at bounding box center [158, 32] width 285 height 24
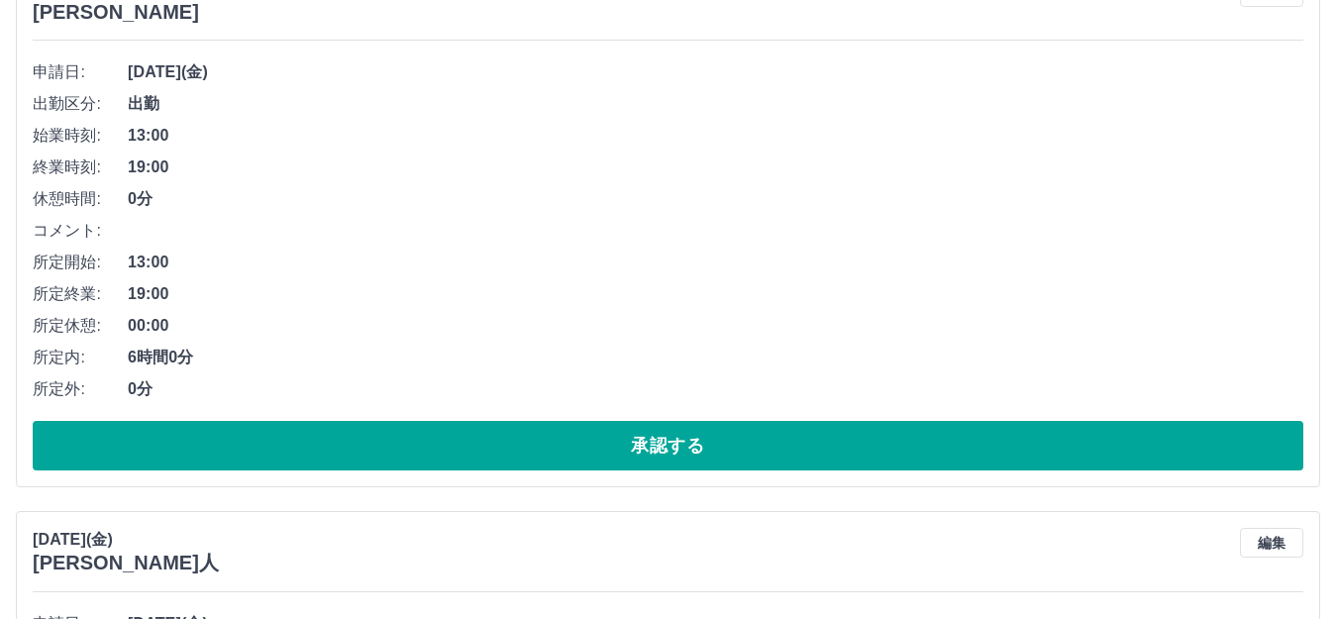
scroll to position [836, 0]
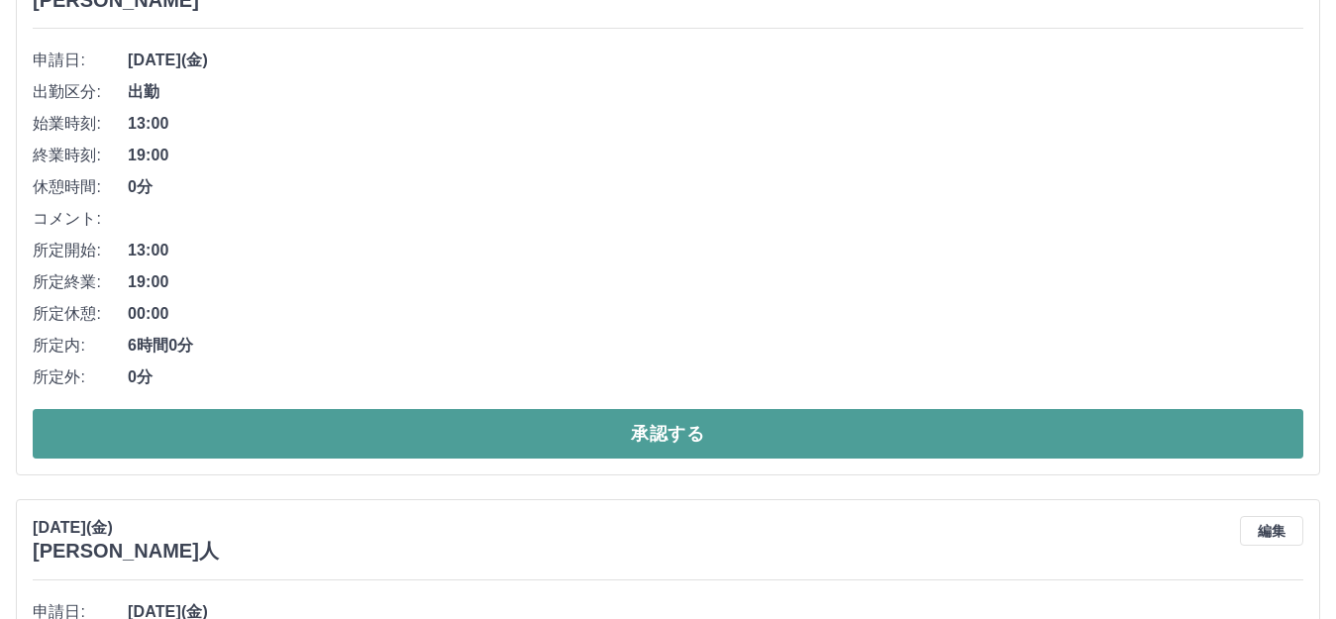
click at [530, 438] on button "承認する" at bounding box center [668, 434] width 1271 height 50
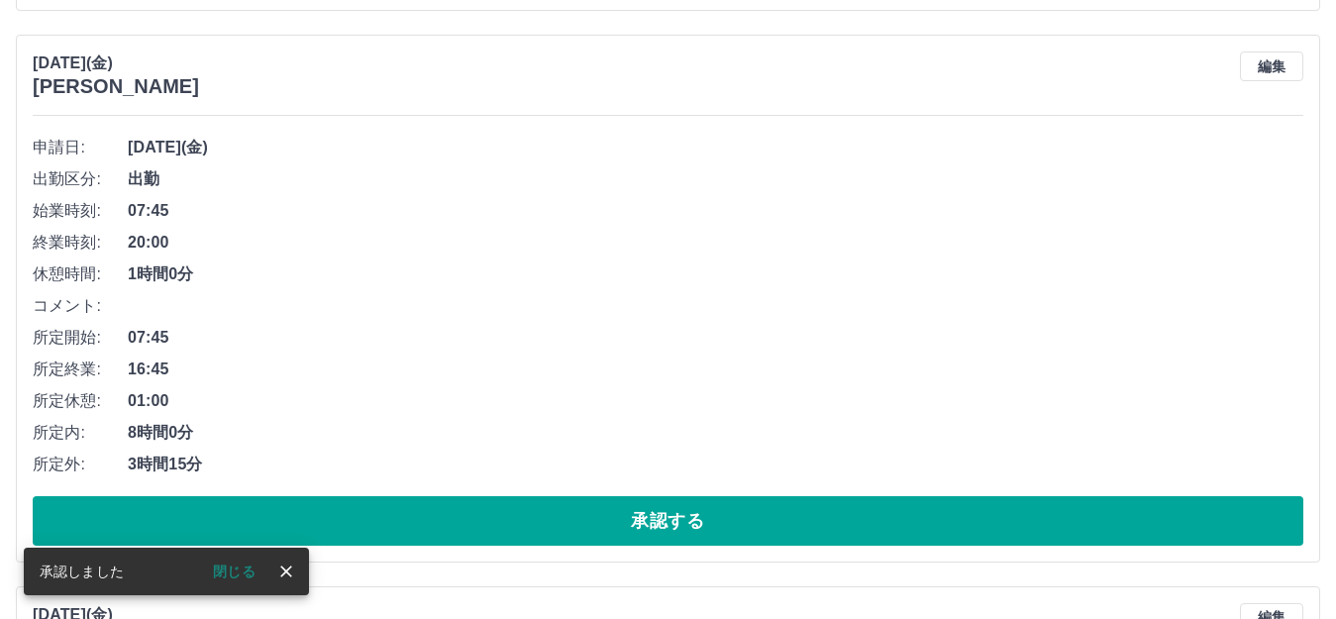
scroll to position [750, 0]
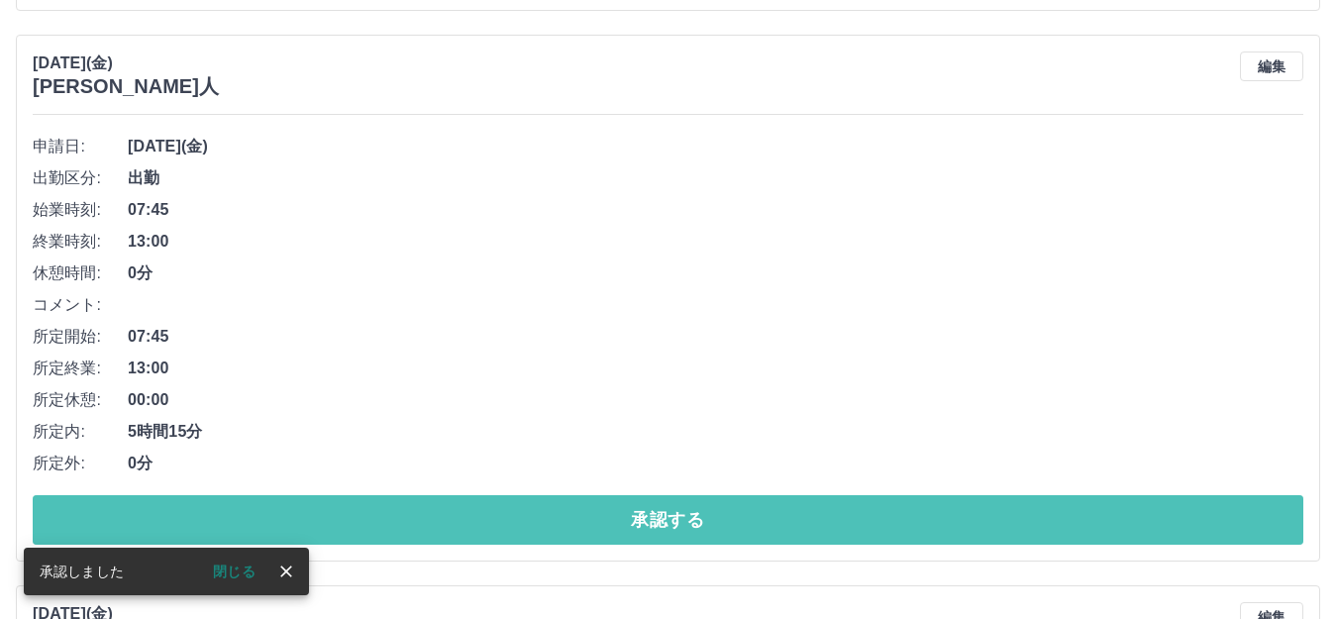
click at [522, 503] on button "承認する" at bounding box center [668, 520] width 1271 height 50
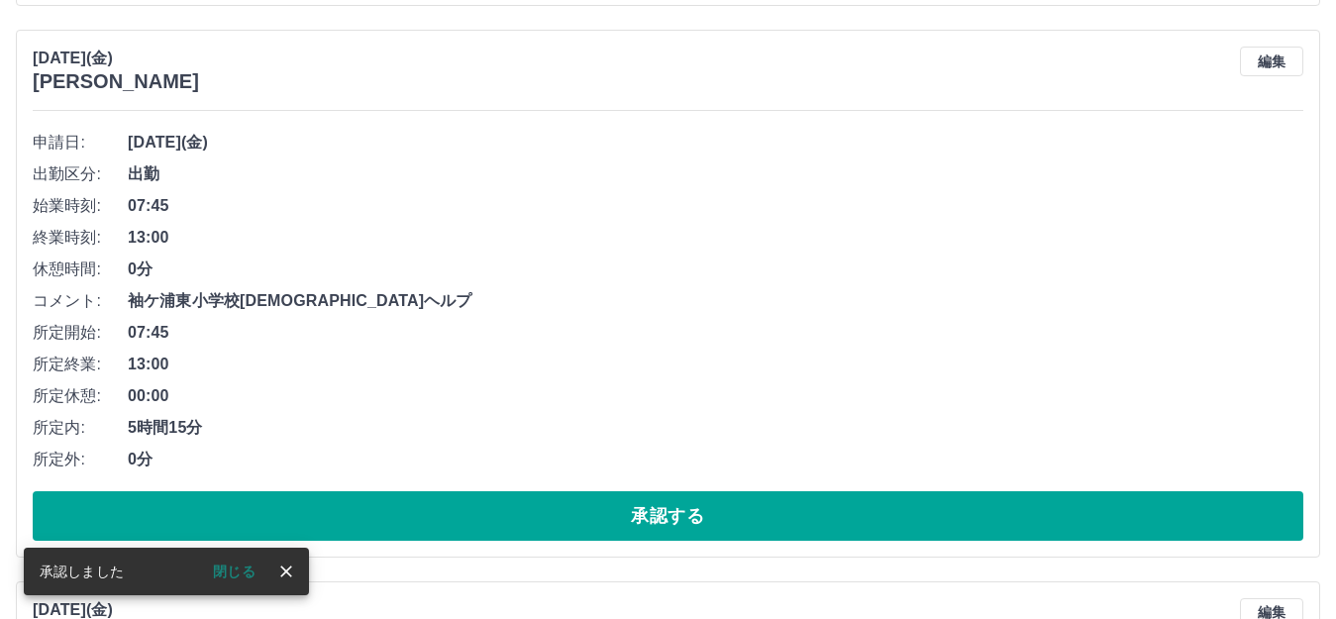
scroll to position [1306, 0]
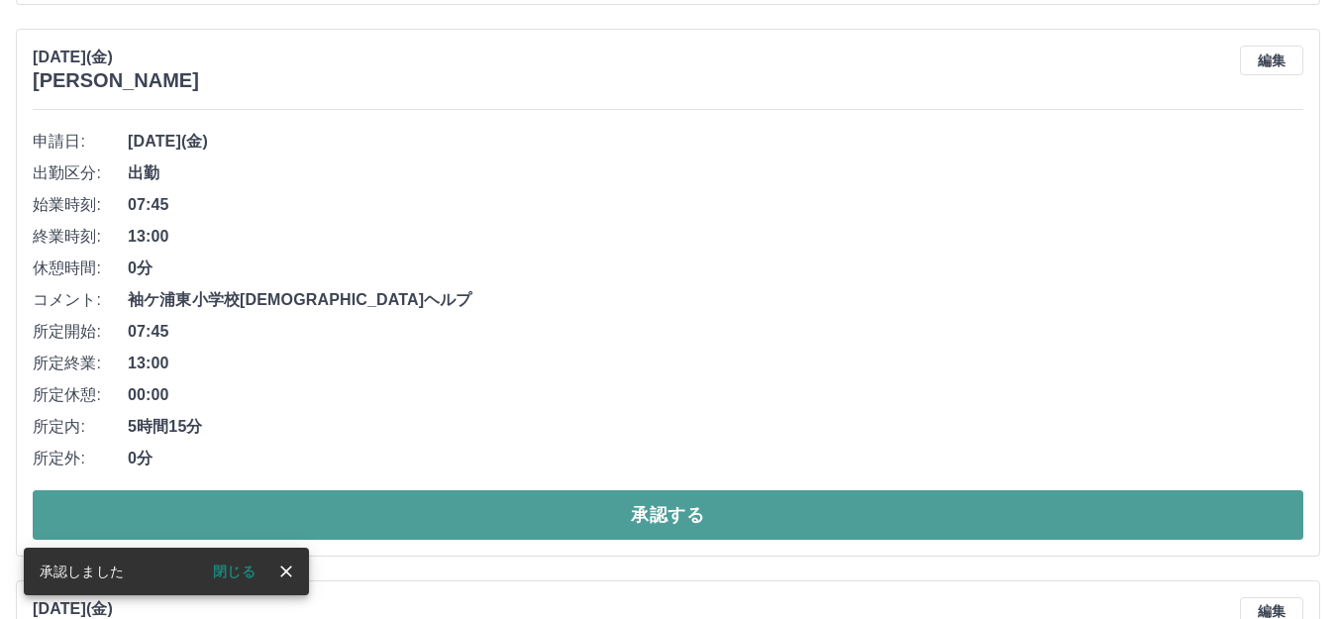
click at [528, 504] on button "承認する" at bounding box center [668, 515] width 1271 height 50
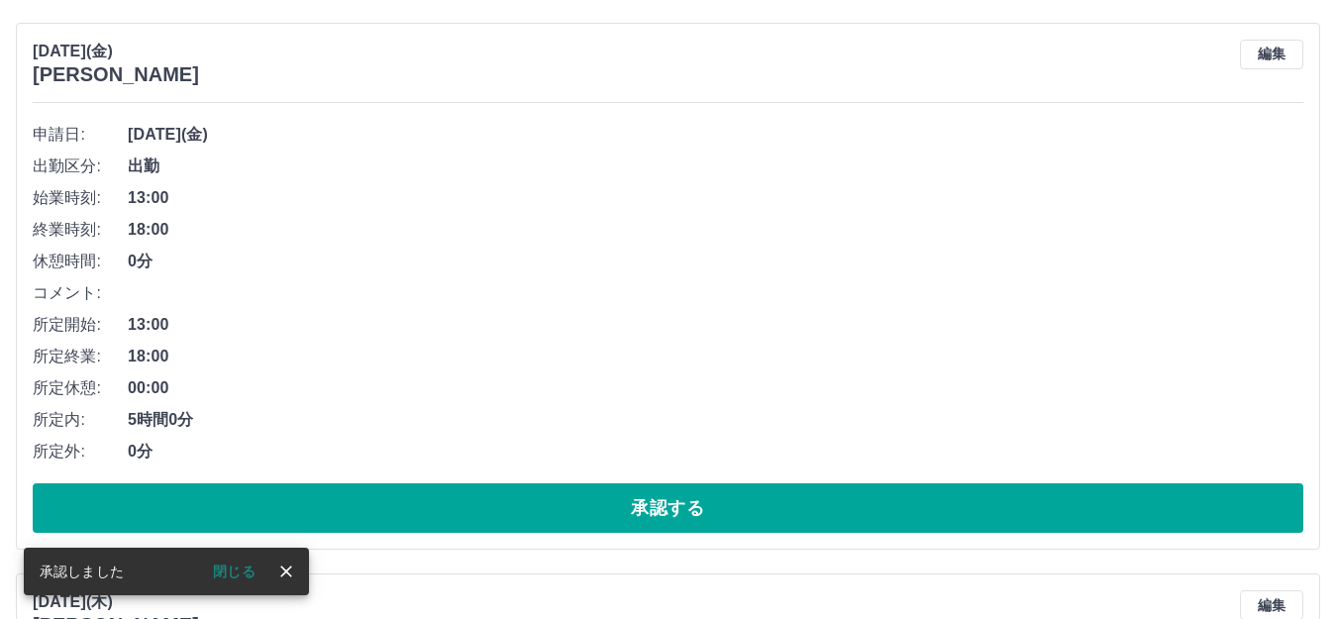
scroll to position [1312, 0]
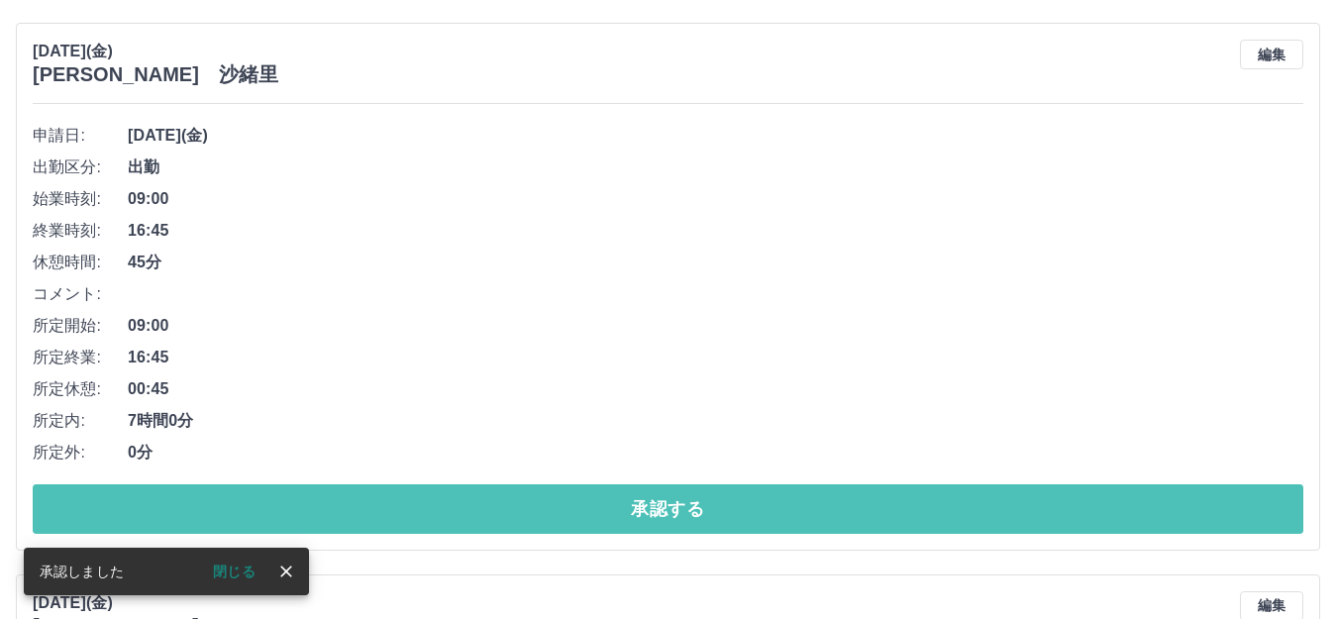
click at [528, 504] on button "承認する" at bounding box center [668, 509] width 1271 height 50
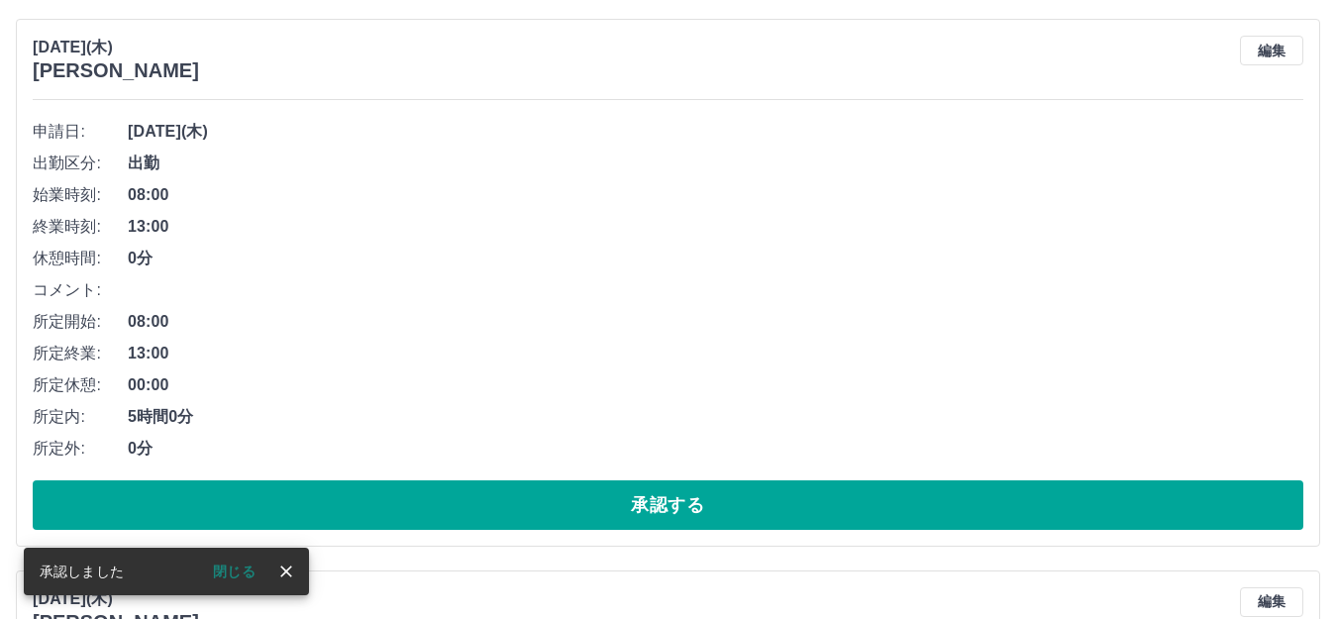
scroll to position [1317, 0]
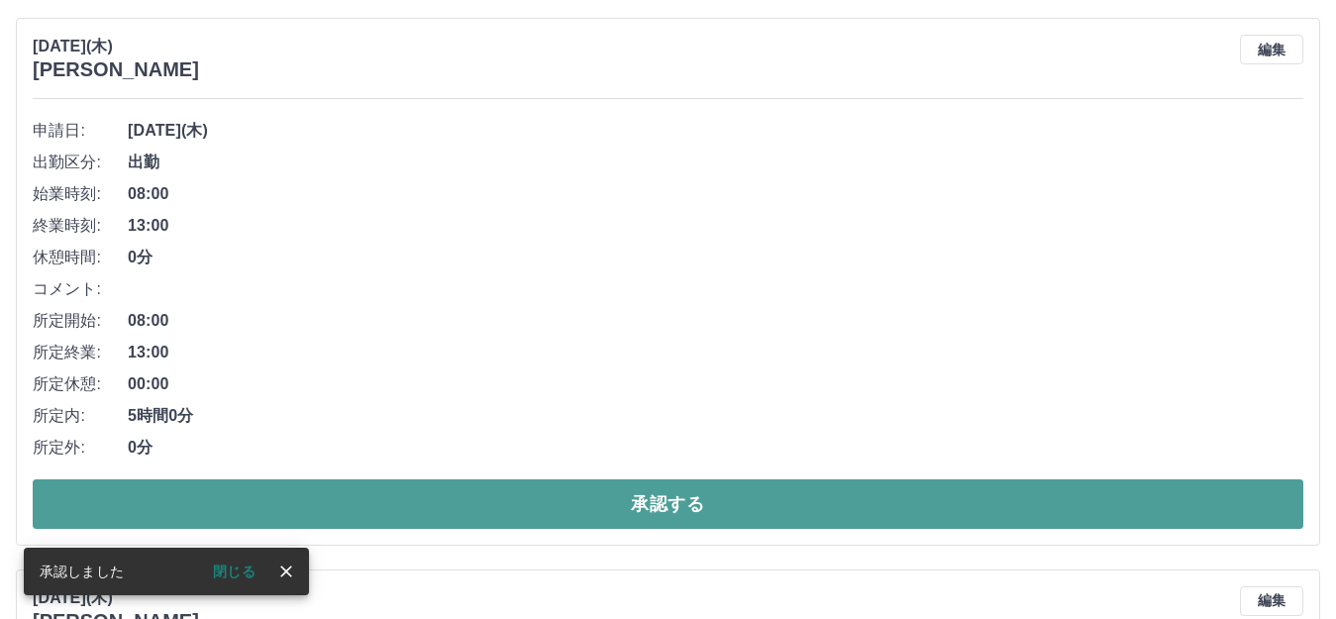
click at [520, 519] on button "承認する" at bounding box center [668, 504] width 1271 height 50
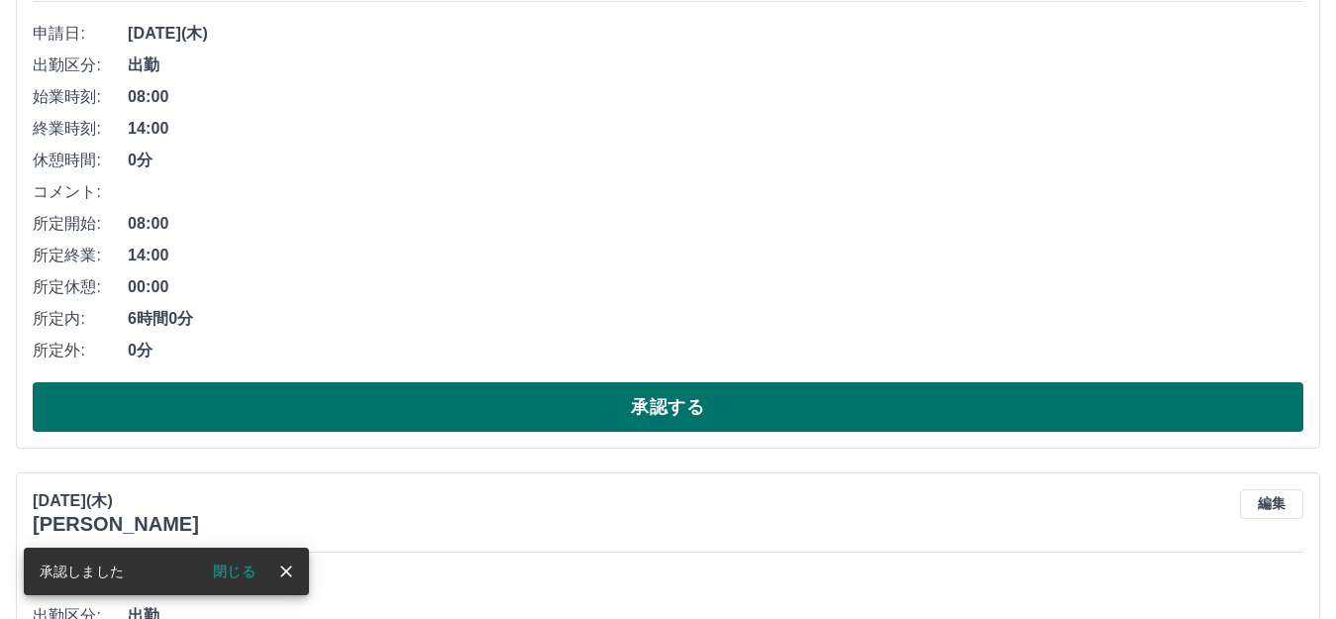
scroll to position [1415, 0]
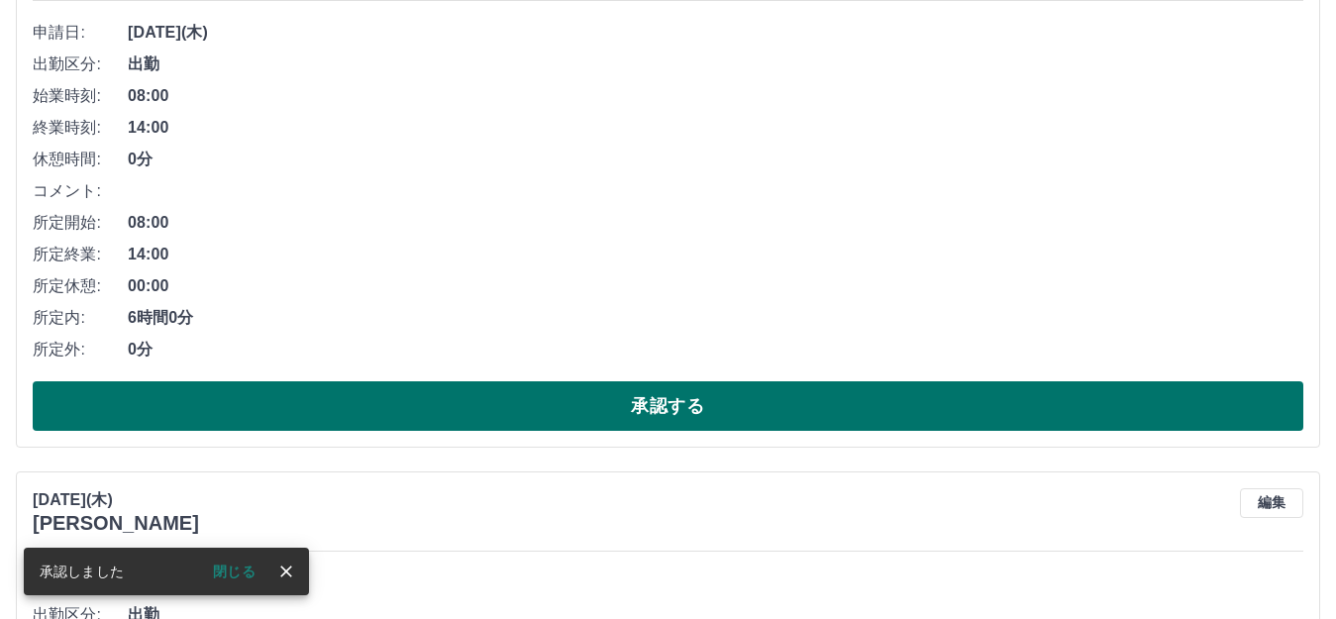
click at [531, 391] on button "承認する" at bounding box center [668, 406] width 1271 height 50
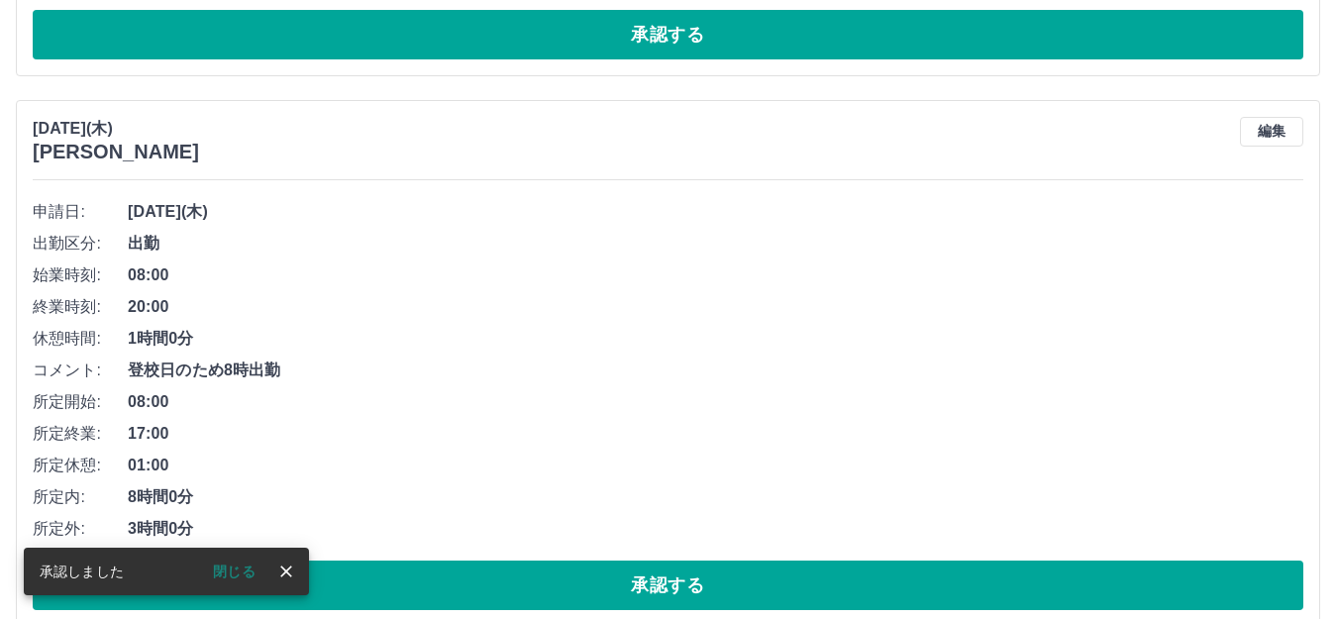
scroll to position [1235, 0]
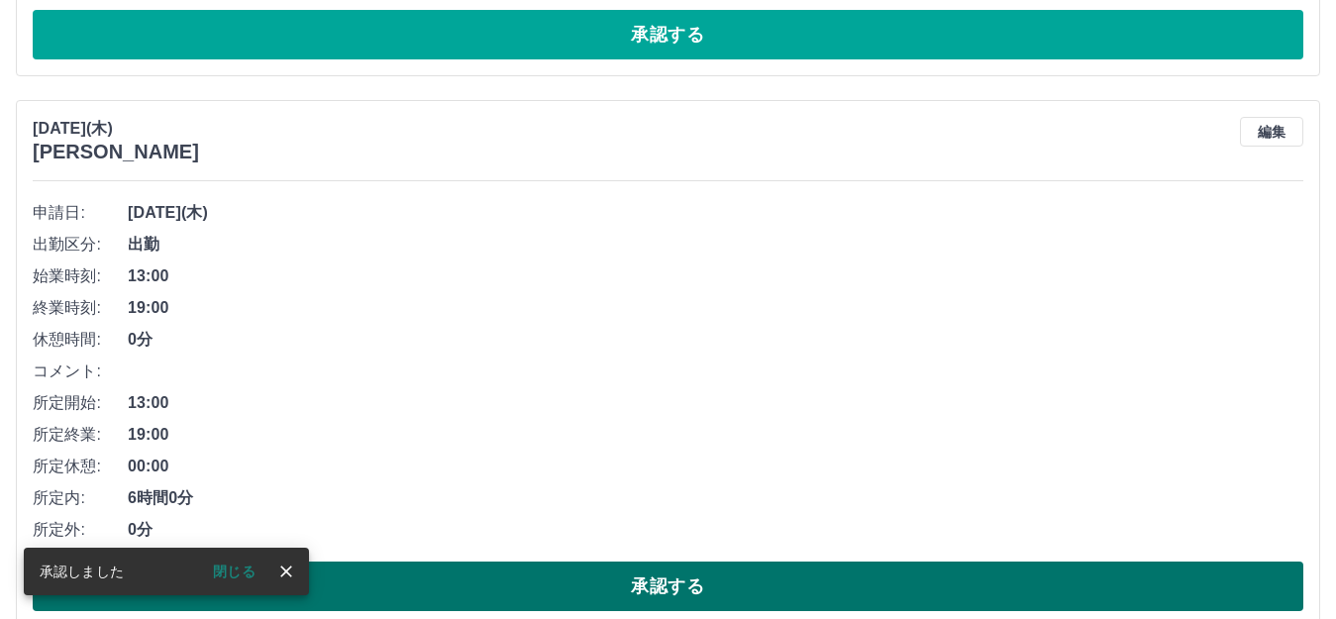
click at [516, 587] on button "承認する" at bounding box center [668, 587] width 1271 height 50
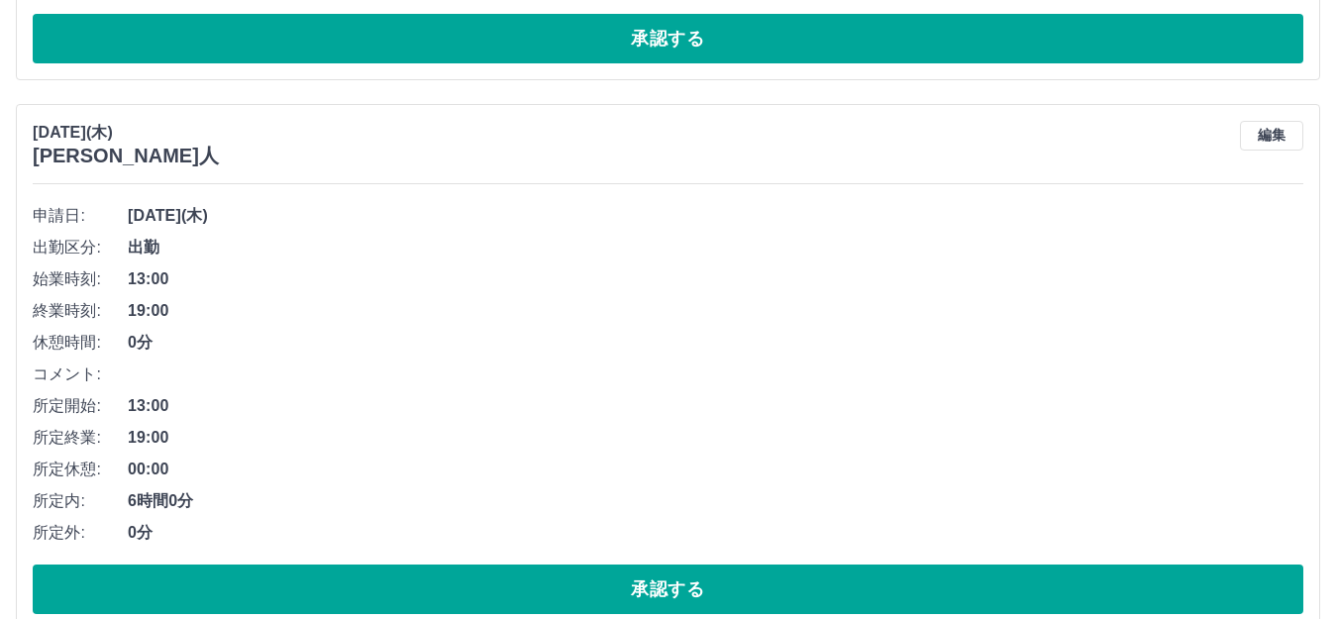
scroll to position [1793, 0]
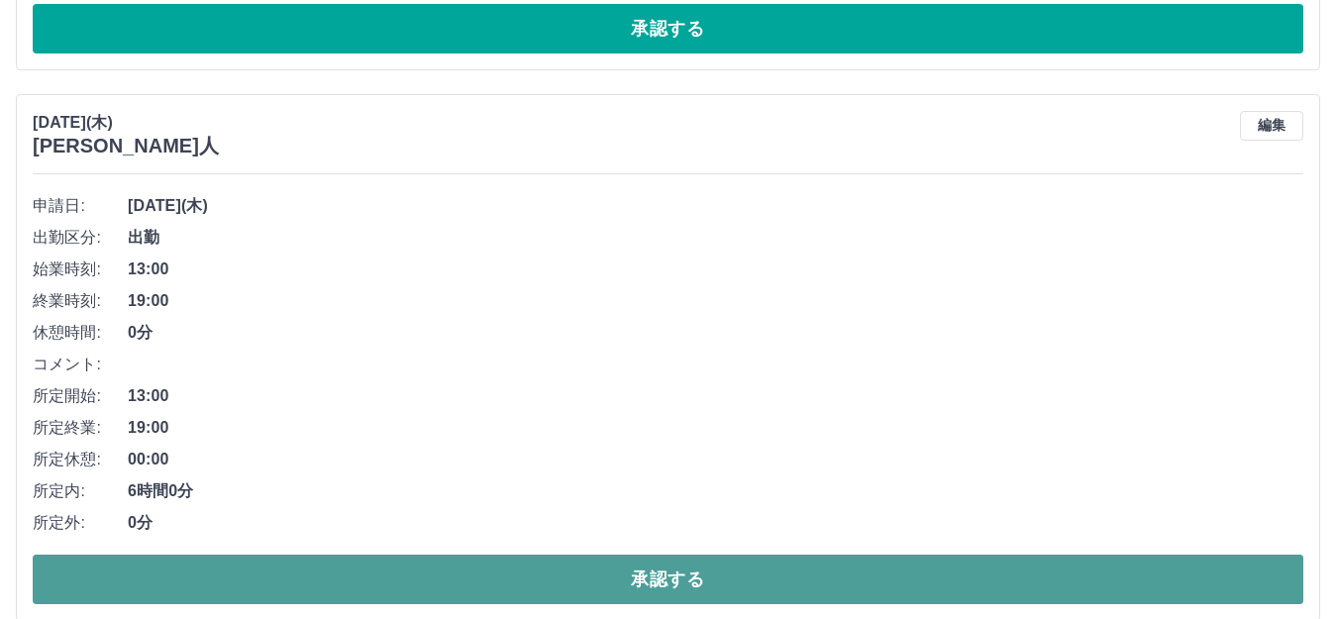
click at [450, 566] on button "承認する" at bounding box center [668, 580] width 1271 height 50
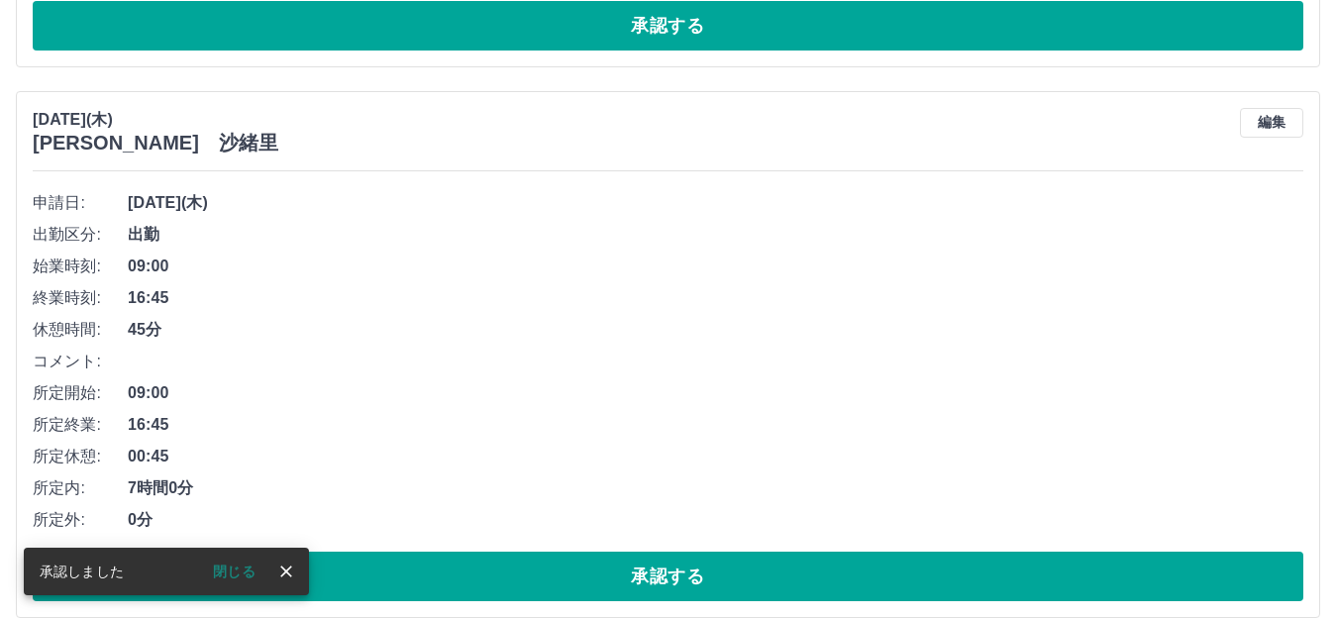
scroll to position [1799, 0]
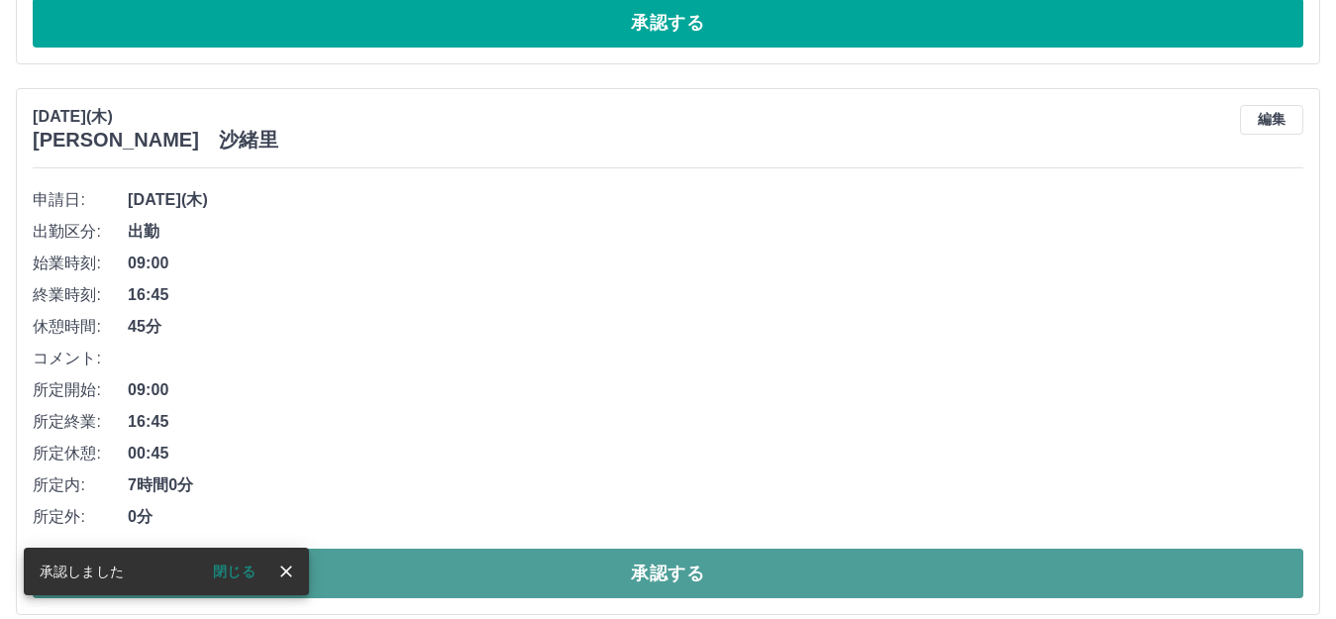
click at [408, 572] on button "承認する" at bounding box center [668, 574] width 1271 height 50
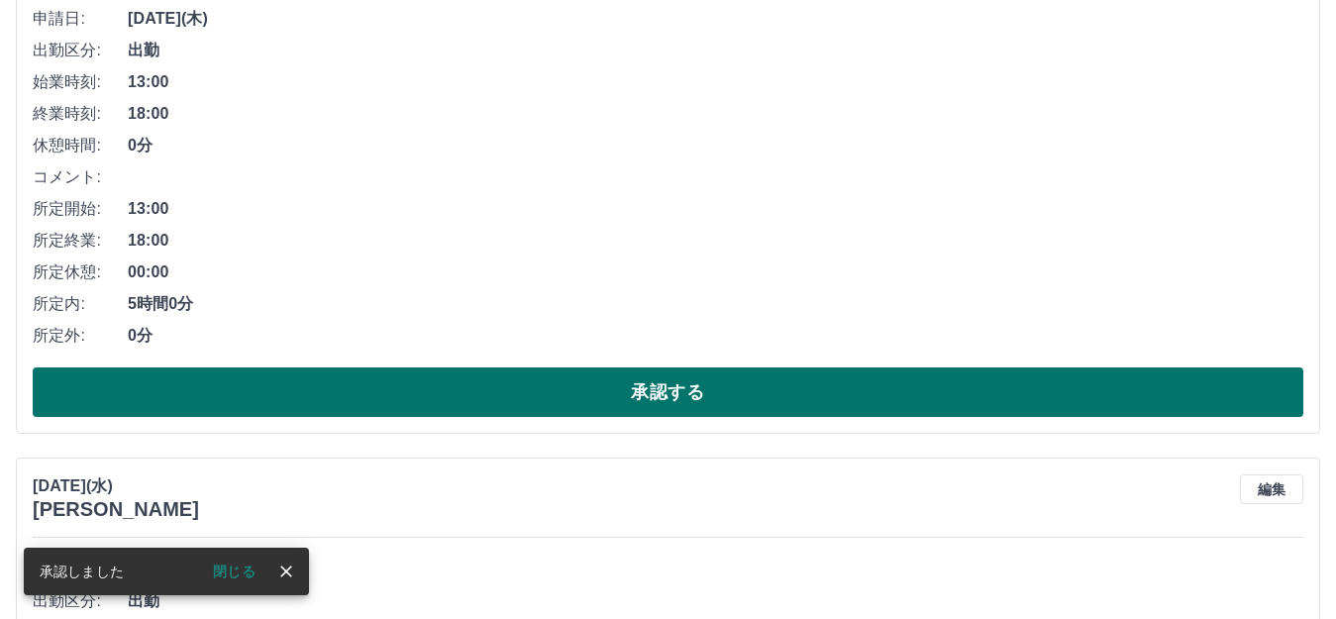
scroll to position [1985, 0]
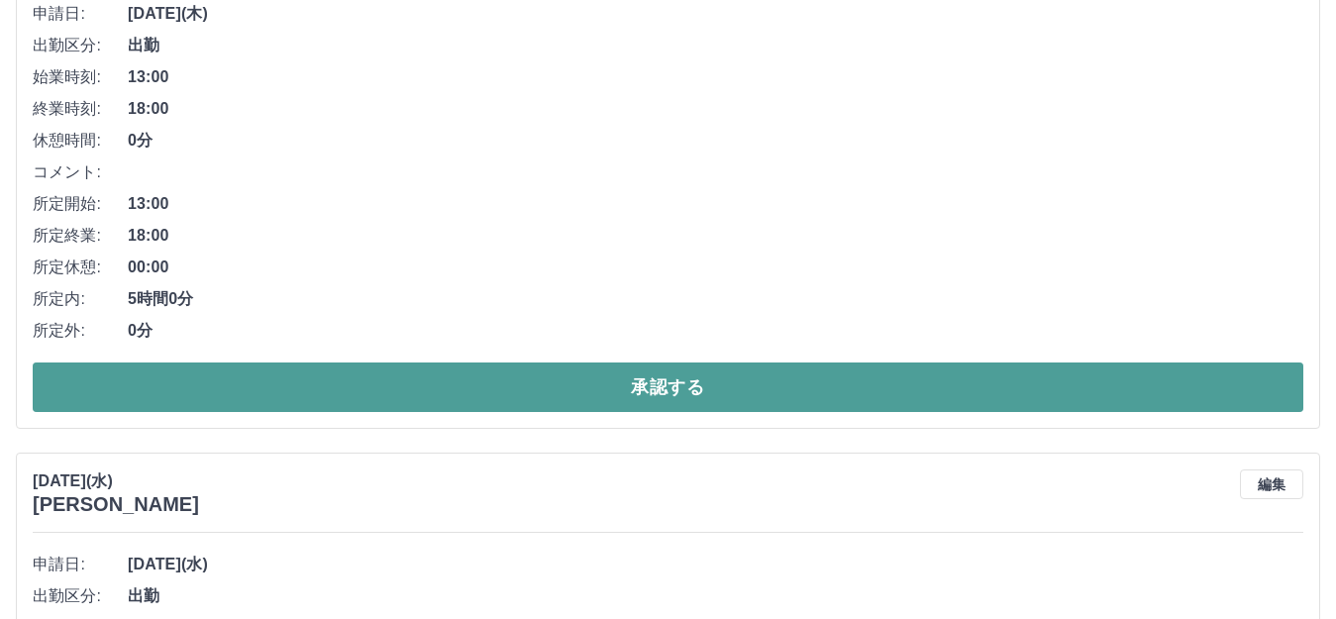
click at [418, 390] on button "承認する" at bounding box center [668, 387] width 1271 height 50
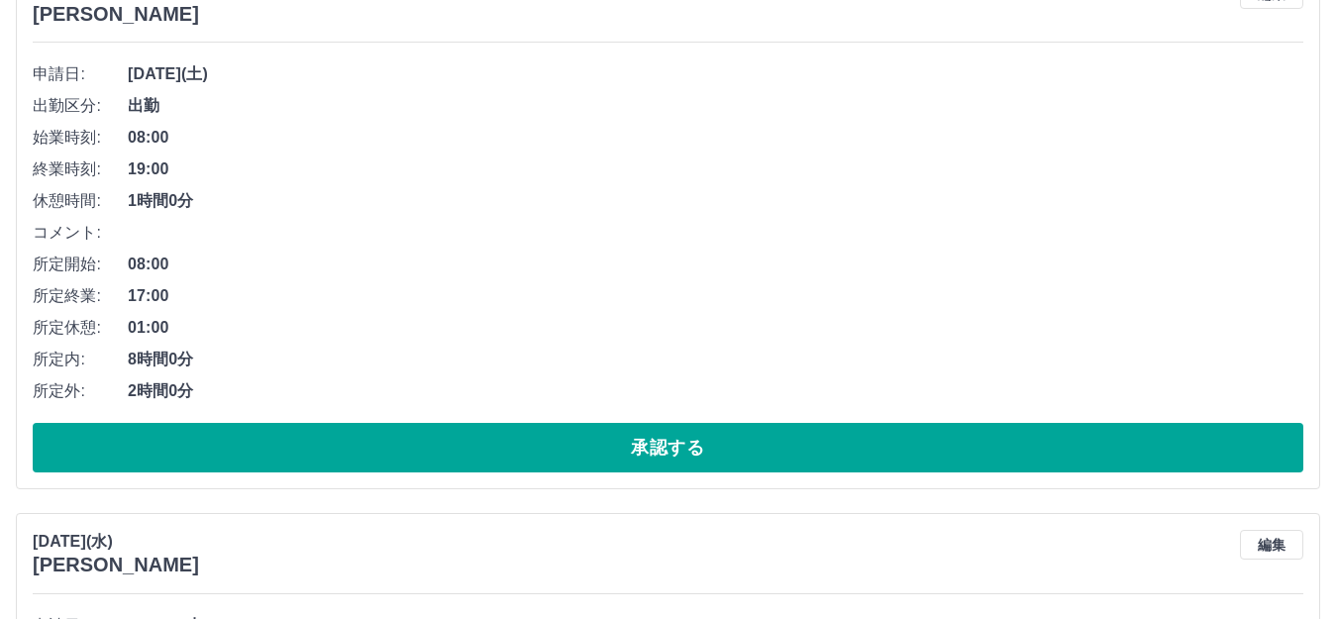
scroll to position [4005, 0]
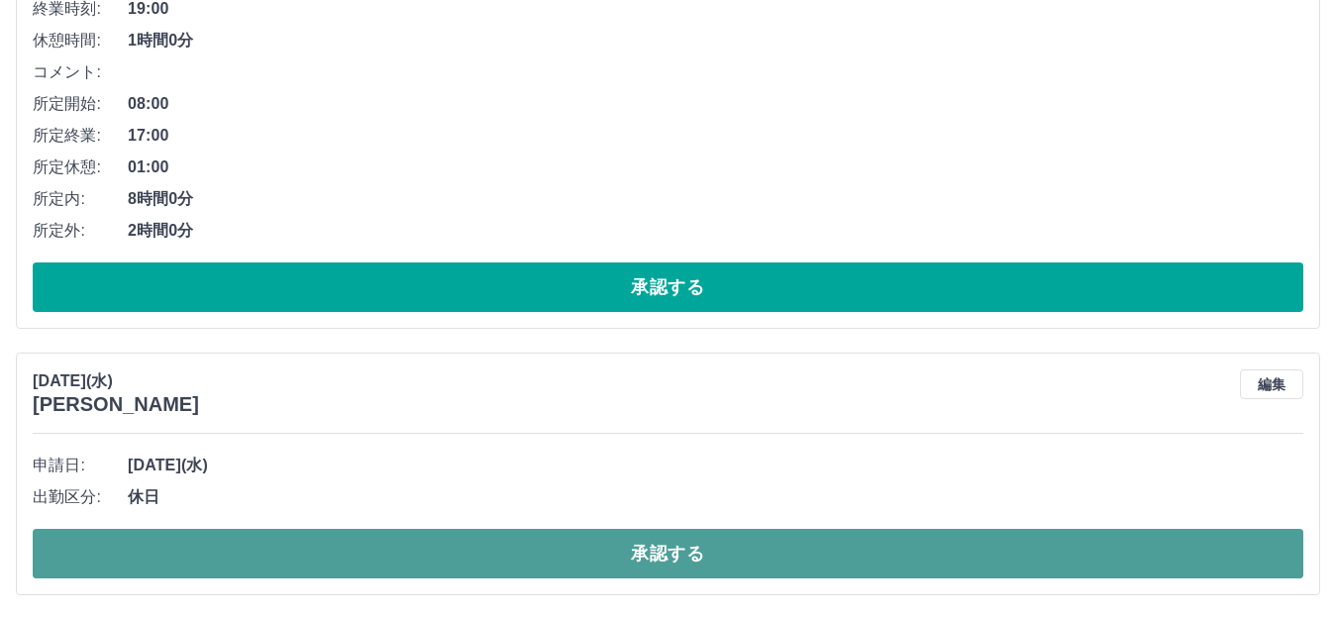
click at [384, 545] on button "承認する" at bounding box center [668, 554] width 1271 height 50
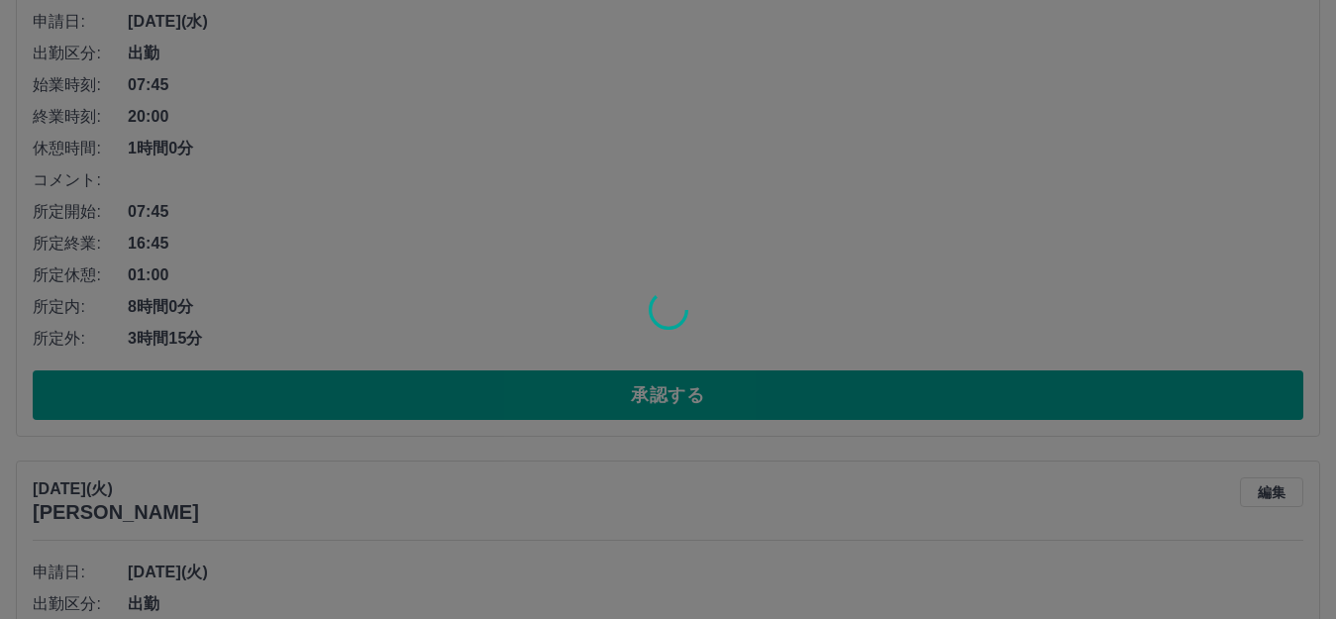
scroll to position [1963, 0]
